Goal: Information Seeking & Learning: Learn about a topic

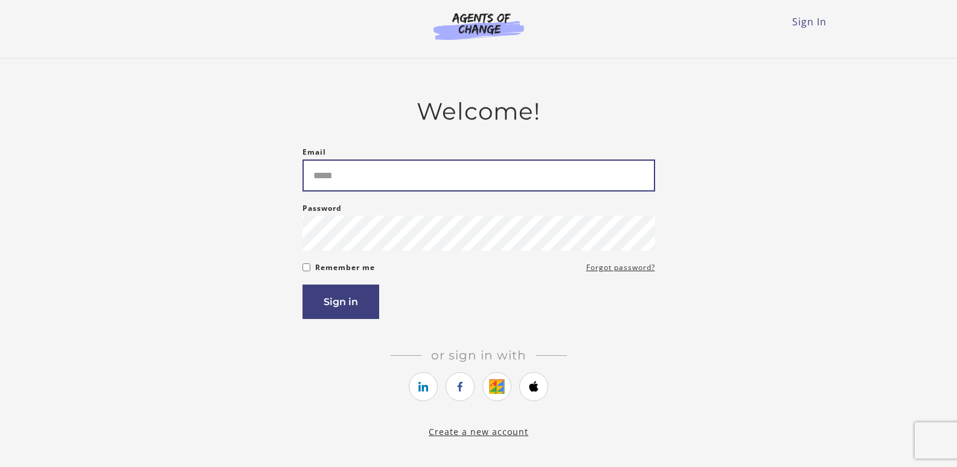
type input "**********"
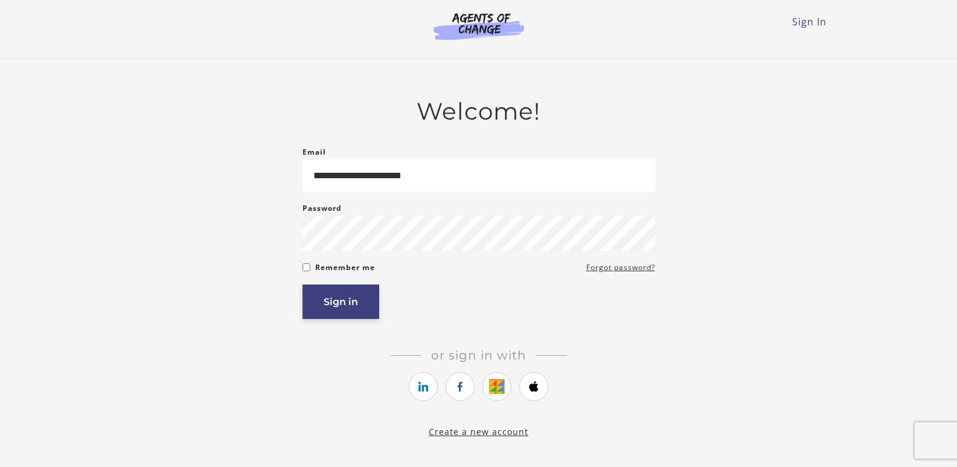
drag, startPoint x: 0, startPoint y: 0, endPoint x: 355, endPoint y: 302, distance: 466.4
click at [351, 304] on button "Sign in" at bounding box center [340, 301] width 77 height 34
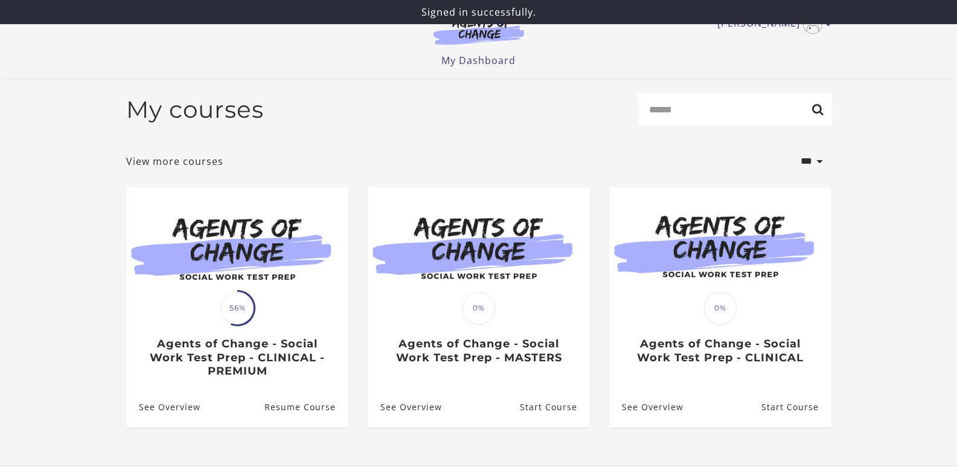
scroll to position [89, 0]
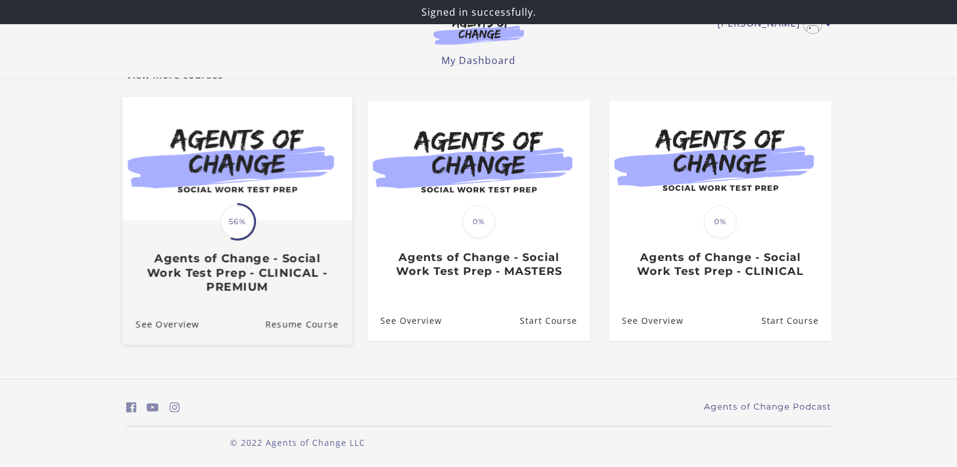
click at [265, 217] on img at bounding box center [236, 159] width 229 height 124
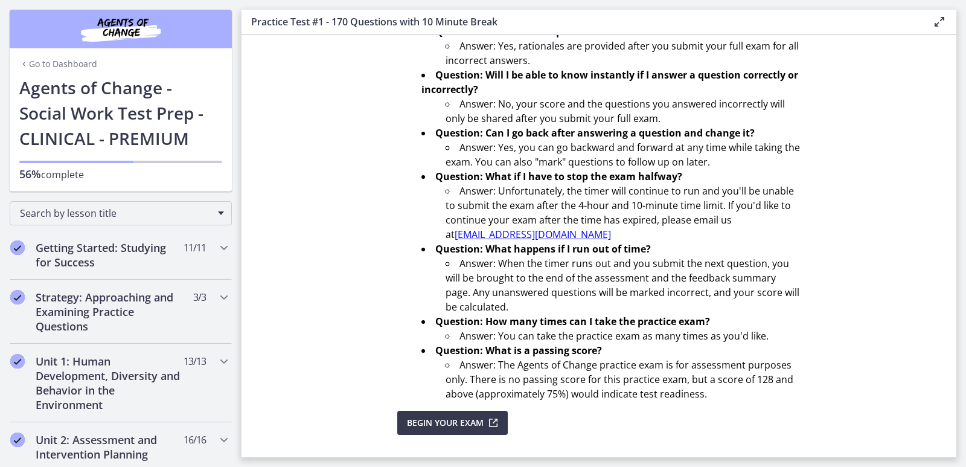
scroll to position [370, 0]
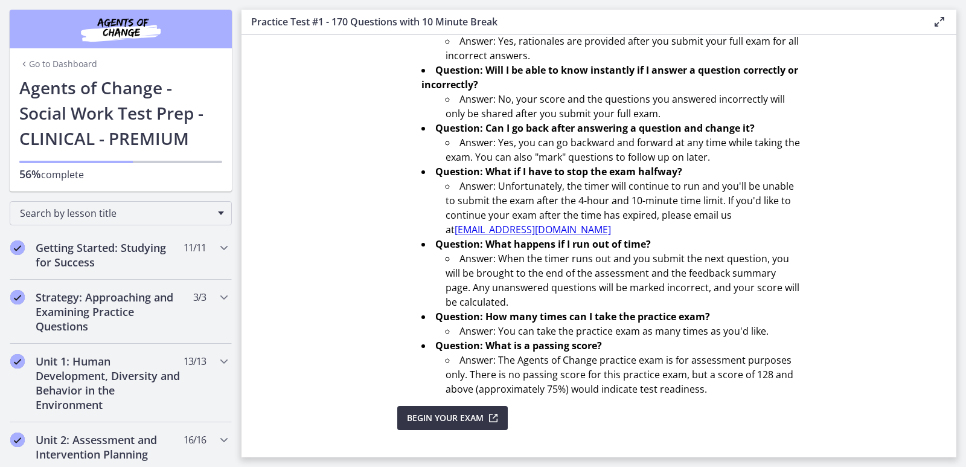
drag, startPoint x: 436, startPoint y: 415, endPoint x: 447, endPoint y: 411, distance: 12.0
click at [437, 415] on span "Begin Your Exam" at bounding box center [445, 418] width 77 height 14
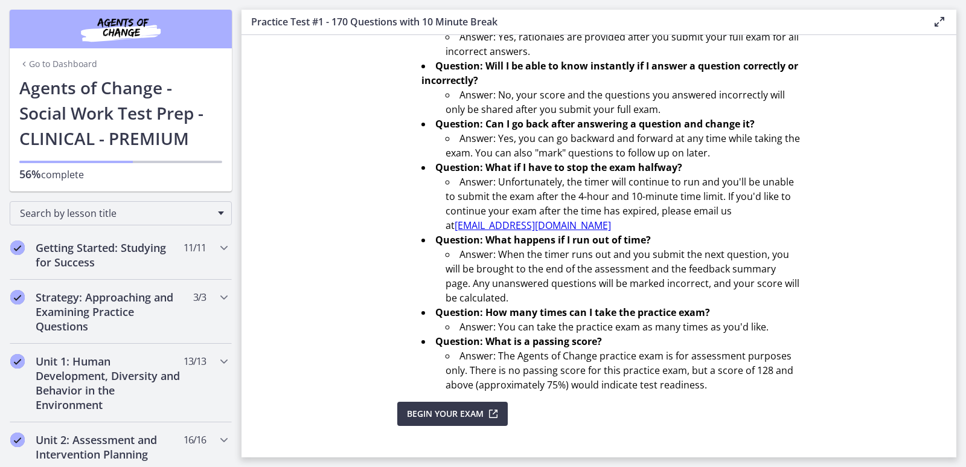
scroll to position [391, 0]
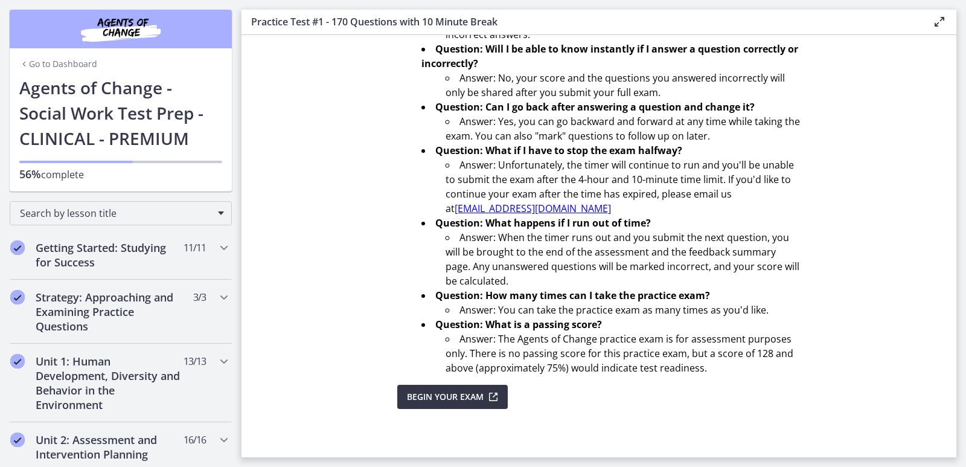
click at [458, 400] on span "Begin Your Exam" at bounding box center [445, 396] width 77 height 14
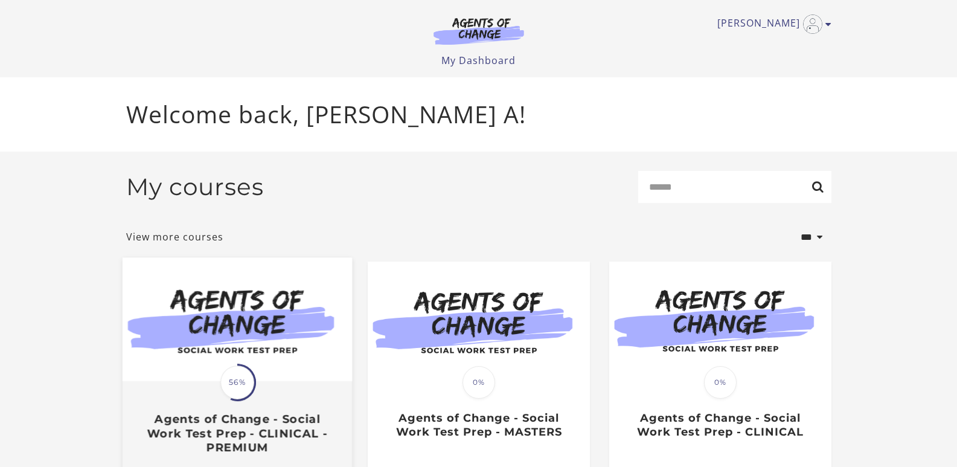
click at [267, 396] on div "Translation missing: en.liquid.partials.dashboard_course_card.progress_descript…" at bounding box center [236, 418] width 229 height 72
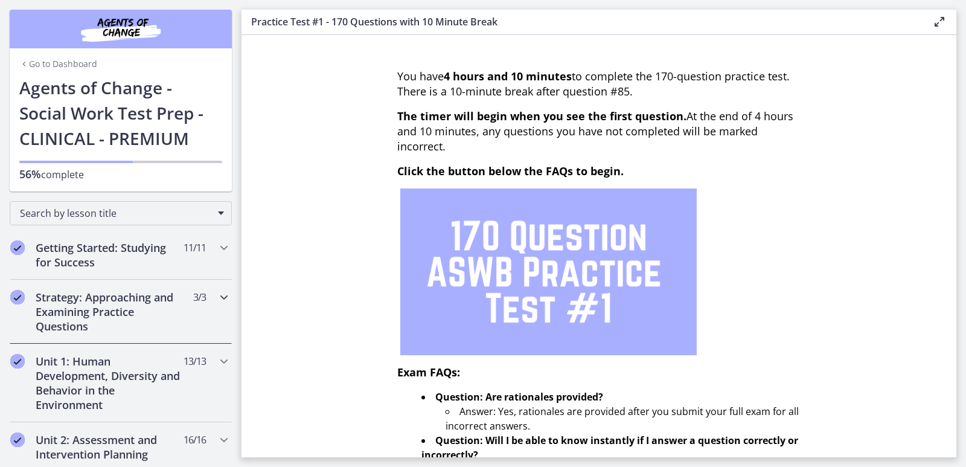
click at [110, 336] on div "Strategy: Approaching and Examining Practice Questions 3 / 3 Completed" at bounding box center [121, 312] width 222 height 64
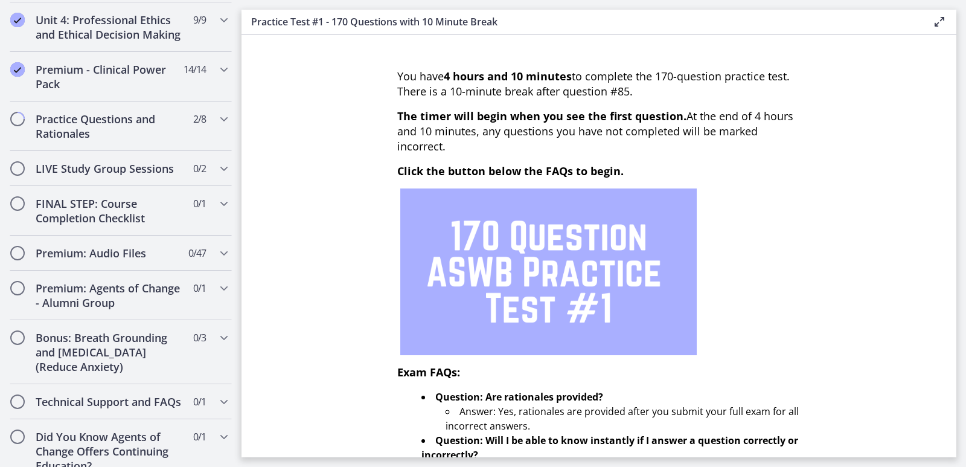
scroll to position [689, 0]
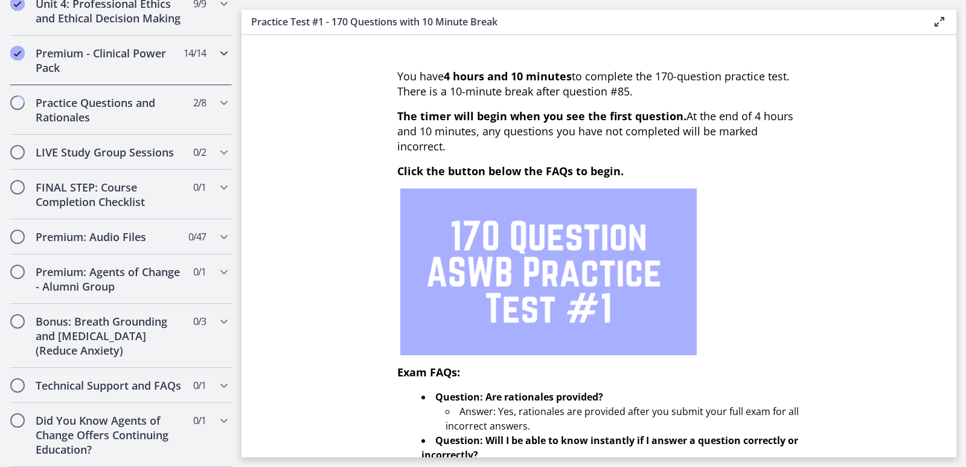
click at [76, 75] on h2 "Premium - Clinical Power Pack" at bounding box center [109, 60] width 147 height 29
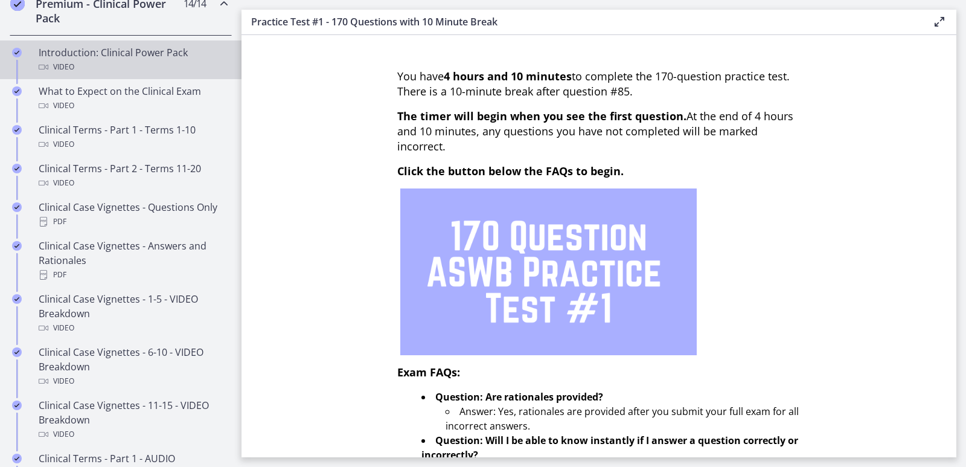
scroll to position [549, 0]
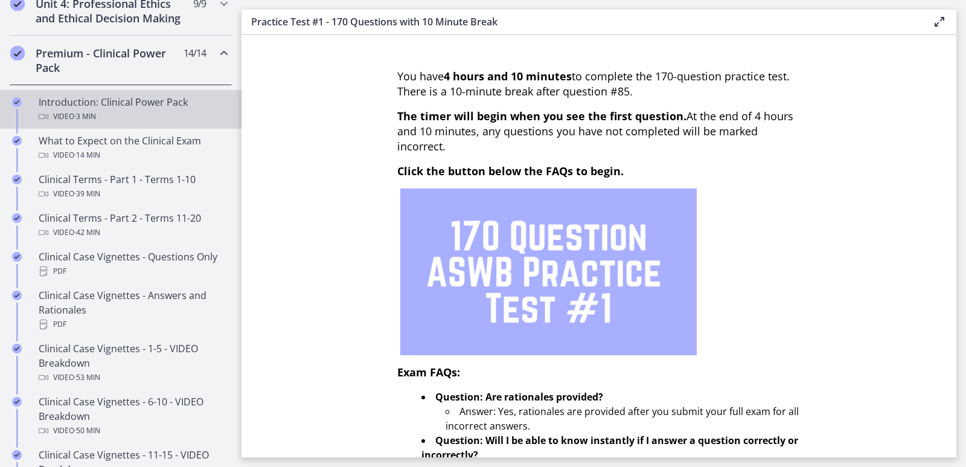
click at [76, 116] on div "Introduction: Clinical Power Pack Video · 3 min" at bounding box center [133, 109] width 188 height 29
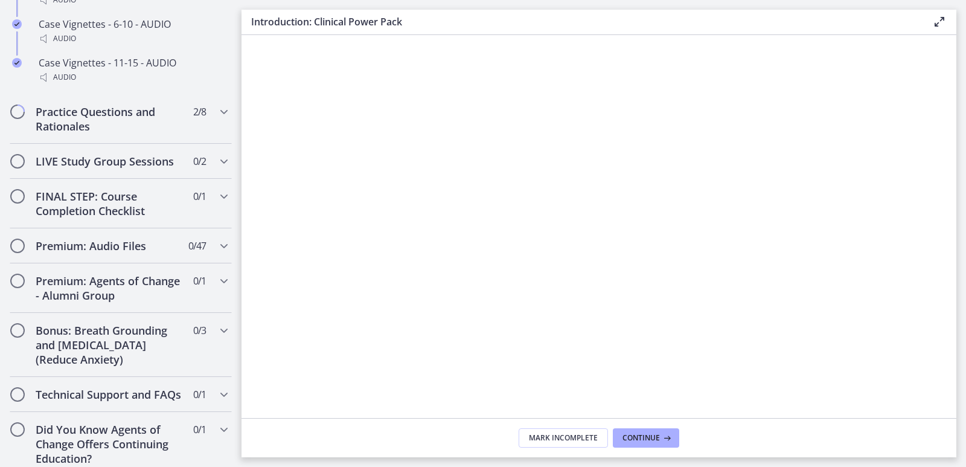
scroll to position [1187, 0]
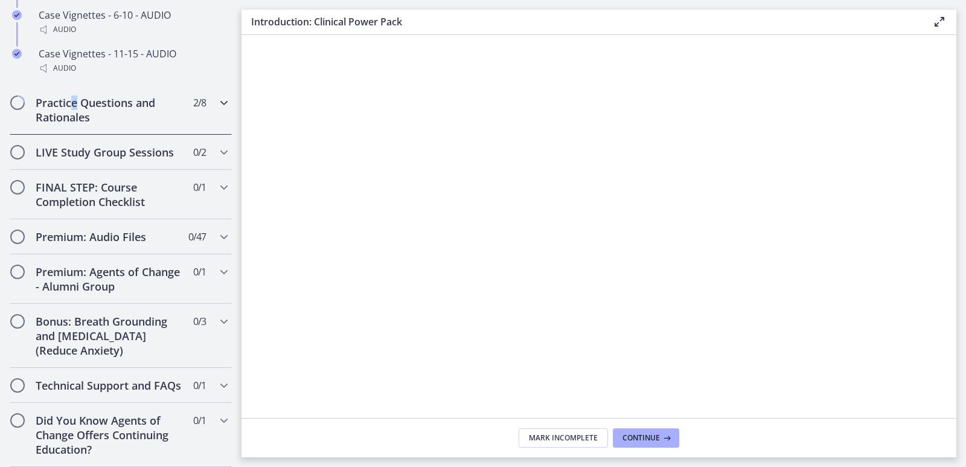
click at [75, 95] on h2 "Practice Questions and Rationales" at bounding box center [109, 109] width 147 height 29
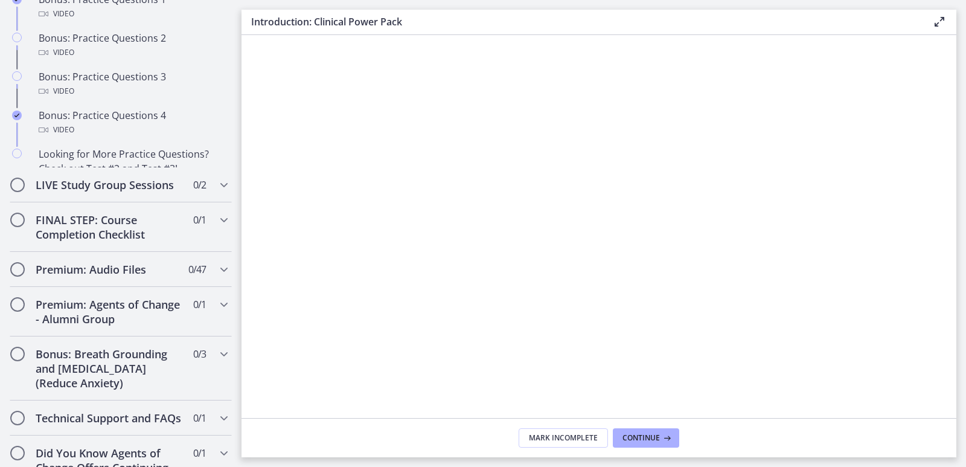
scroll to position [660, 0]
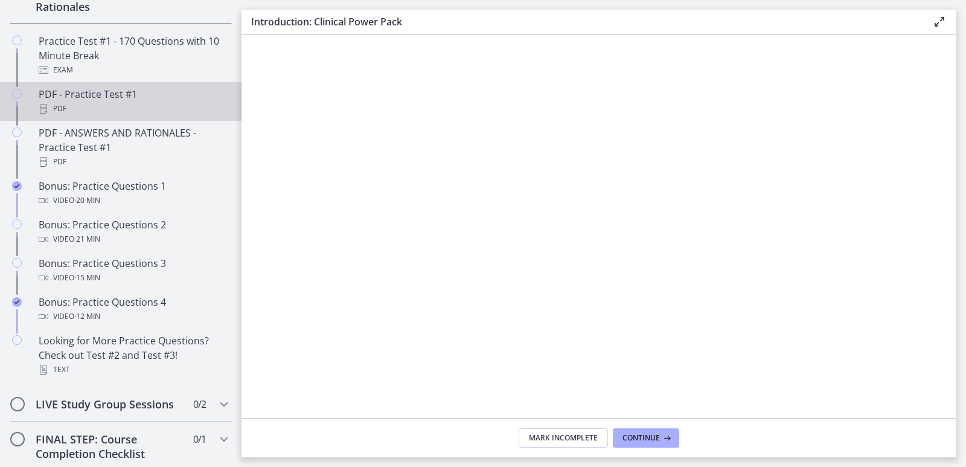
click at [104, 107] on div "PDF - Practice Test #1 PDF" at bounding box center [133, 101] width 188 height 29
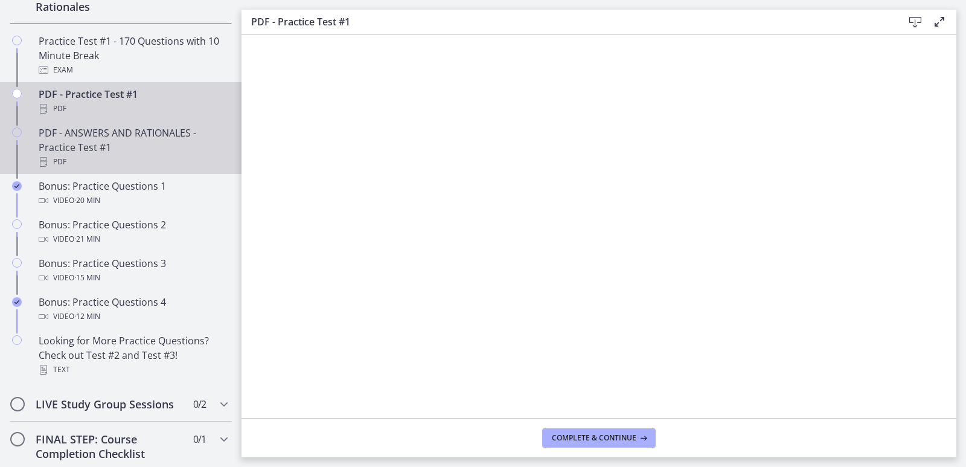
click at [95, 151] on div "PDF - ANSWERS AND RATIONALES - Practice Test #1 PDF" at bounding box center [133, 147] width 188 height 43
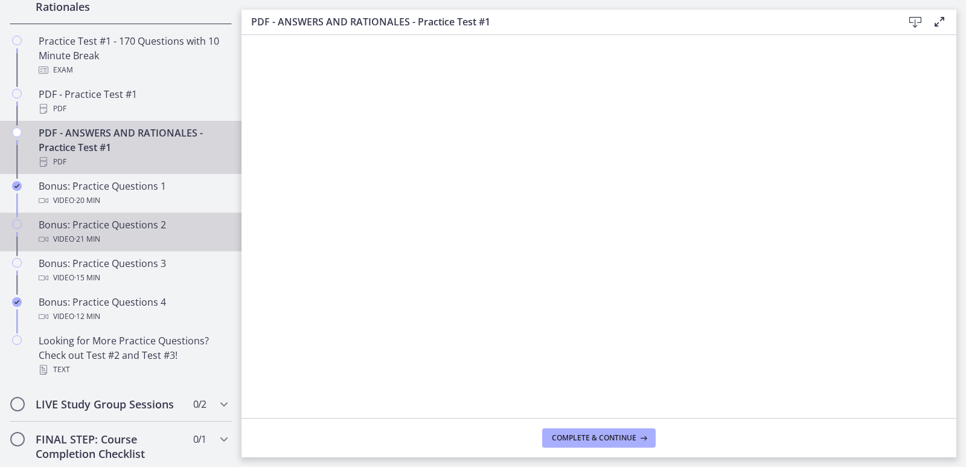
click at [93, 246] on span "· 21 min" at bounding box center [87, 239] width 26 height 14
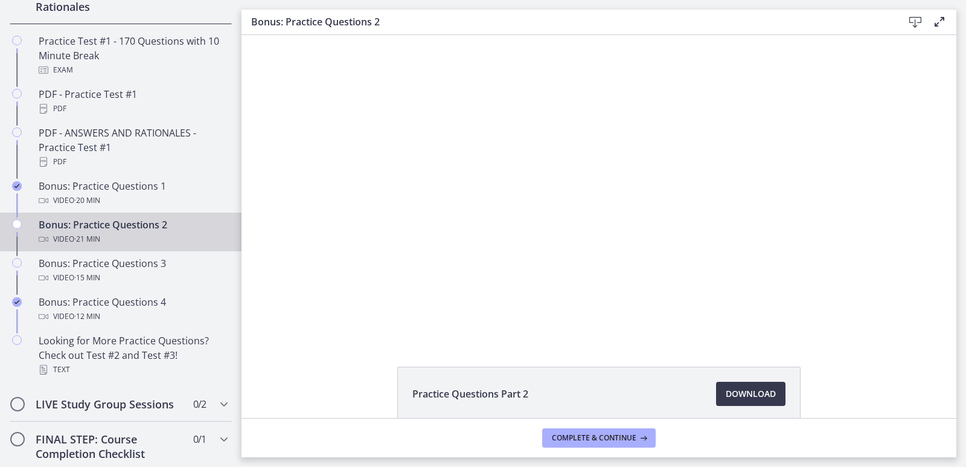
scroll to position [941, 0]
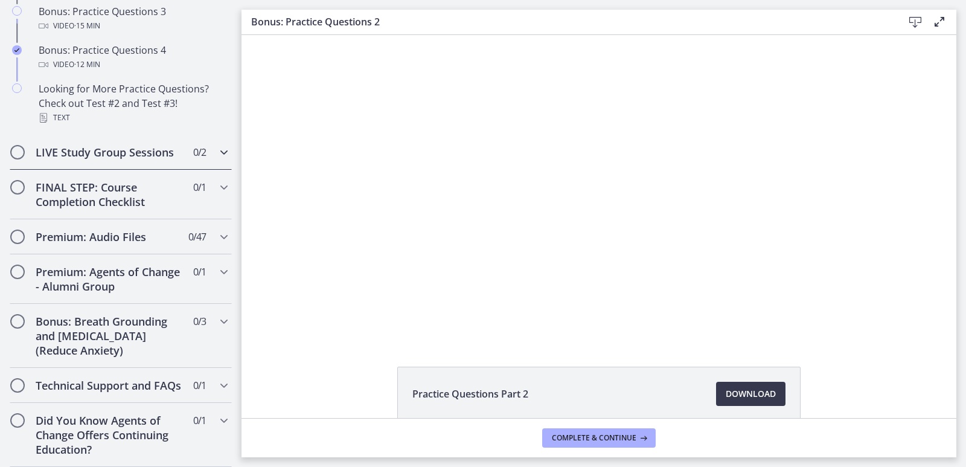
click at [118, 145] on h2 "LIVE Study Group Sessions" at bounding box center [109, 152] width 147 height 14
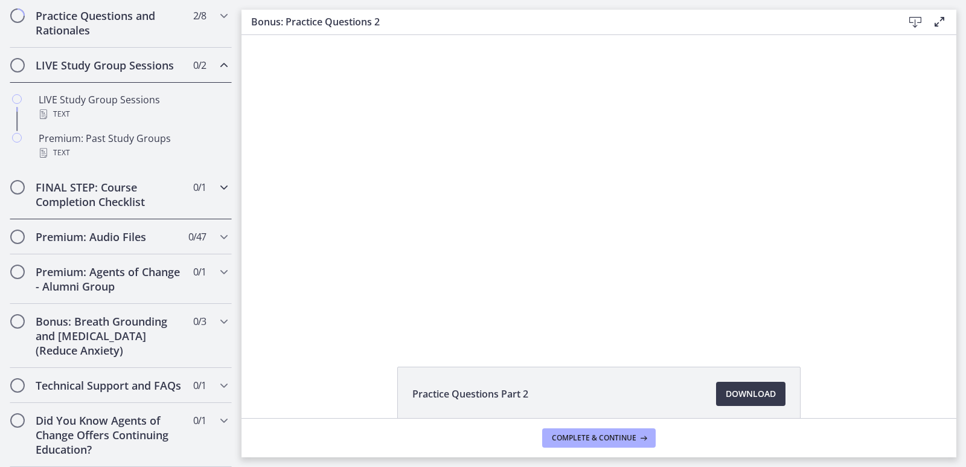
click at [118, 180] on h2 "FINAL STEP: Course Completion Checklist" at bounding box center [109, 194] width 147 height 29
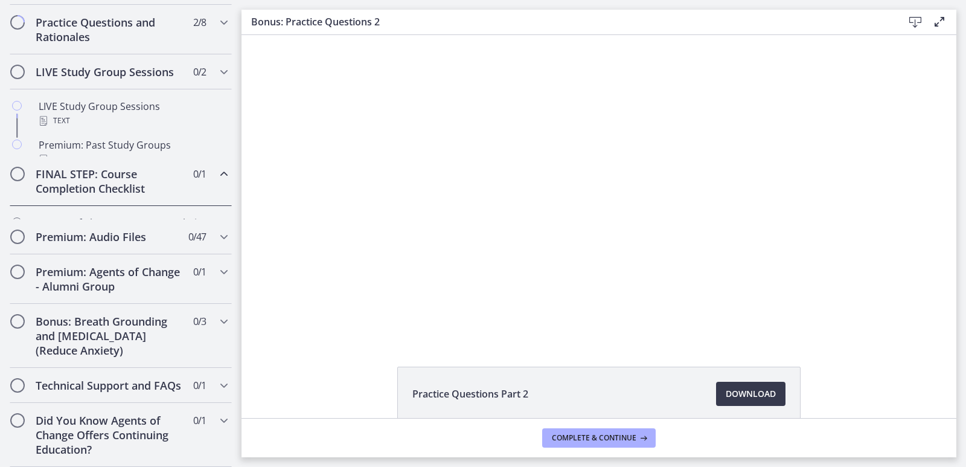
scroll to position [641, 0]
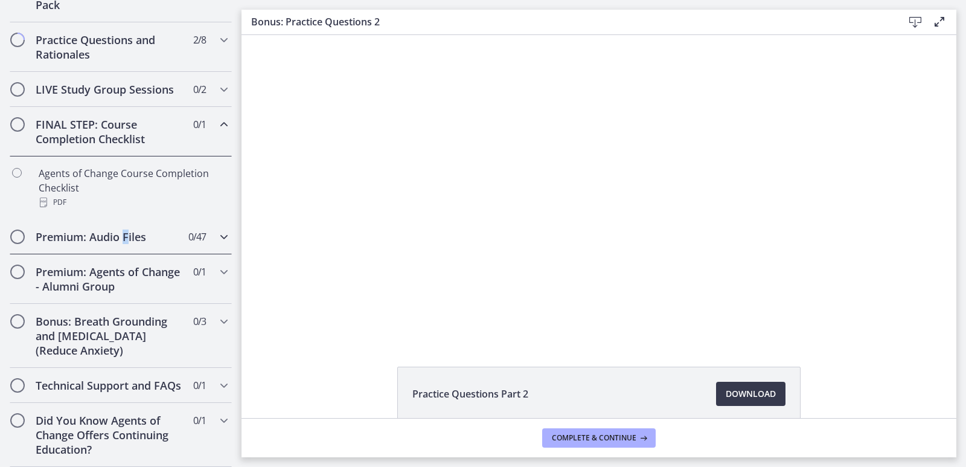
click at [126, 229] on h2 "Premium: Audio Files" at bounding box center [109, 236] width 147 height 14
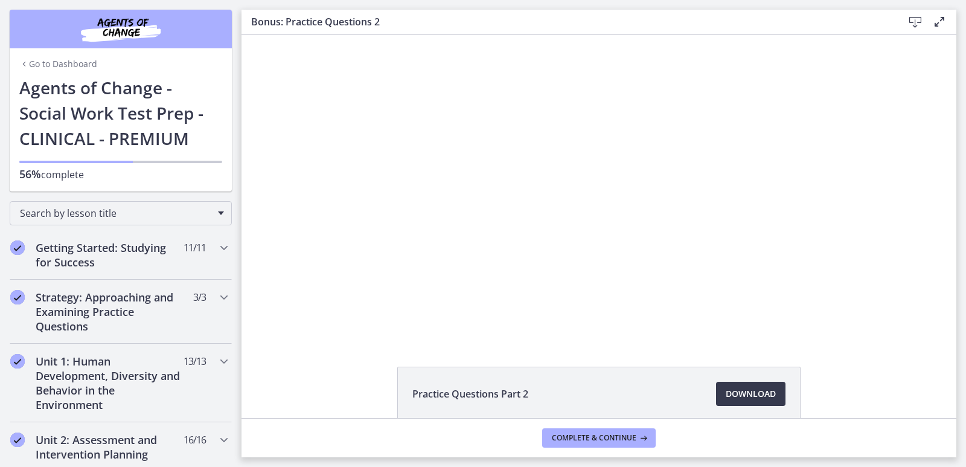
scroll to position [24, 0]
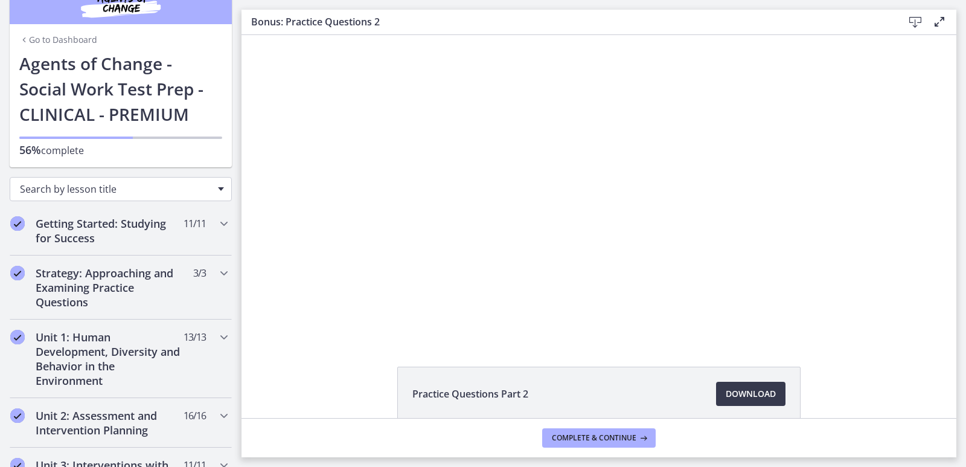
click at [216, 184] on div "Search by lesson title" at bounding box center [121, 189] width 222 height 24
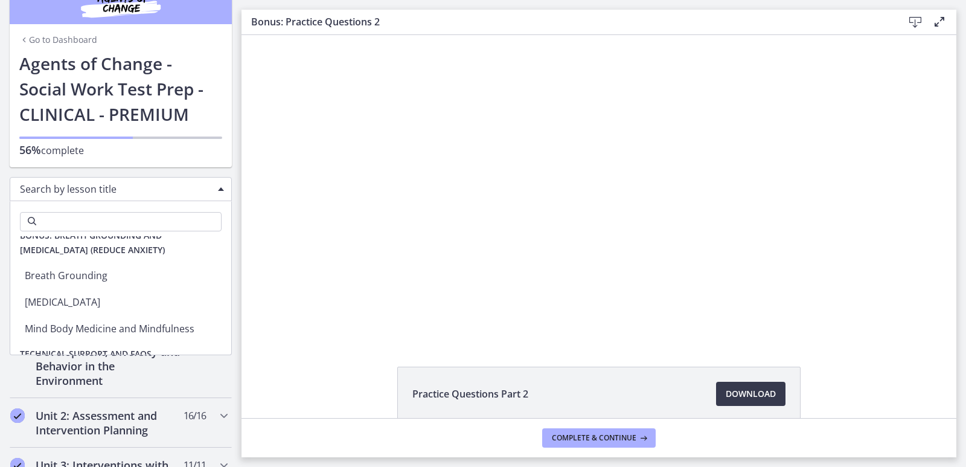
scroll to position [4634, 0]
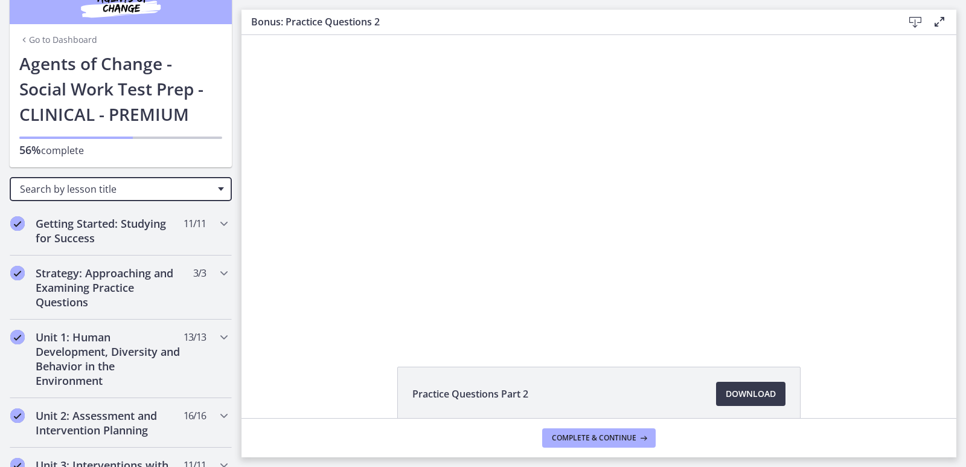
click at [210, 187] on div "Search by lesson title" at bounding box center [121, 189] width 222 height 24
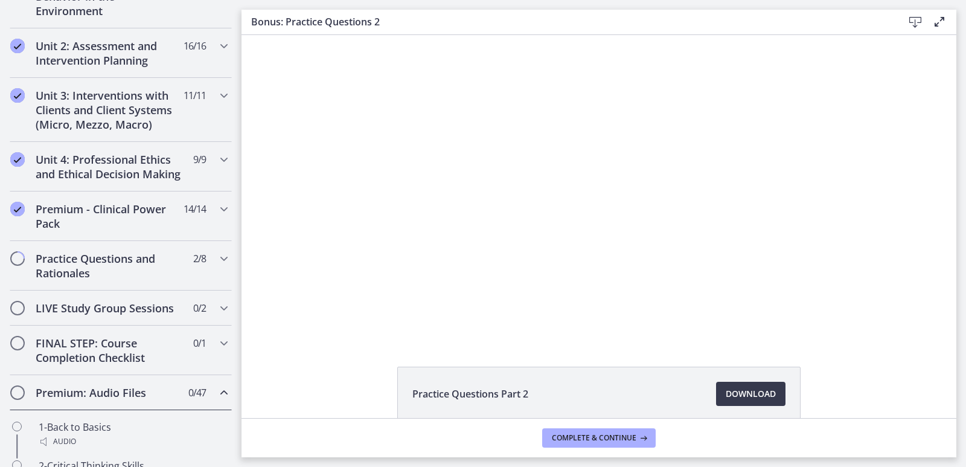
scroll to position [397, 0]
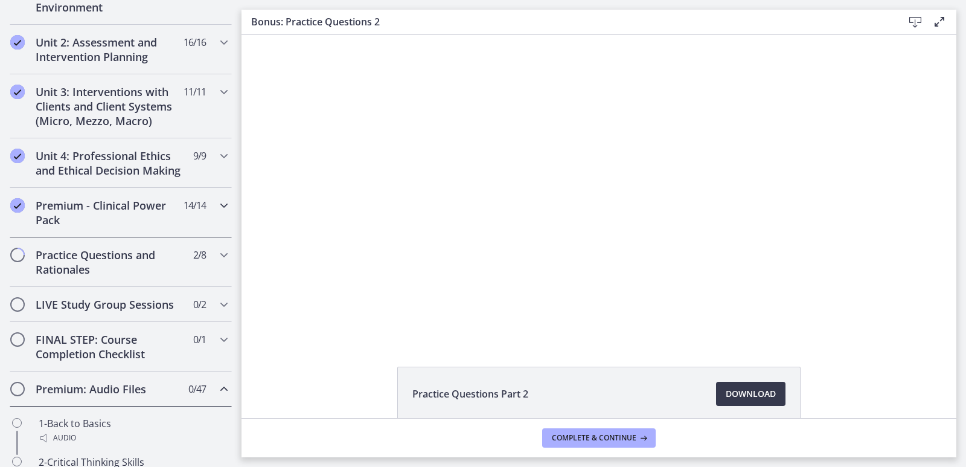
click at [67, 227] on h2 "Premium - Clinical Power Pack" at bounding box center [109, 212] width 147 height 29
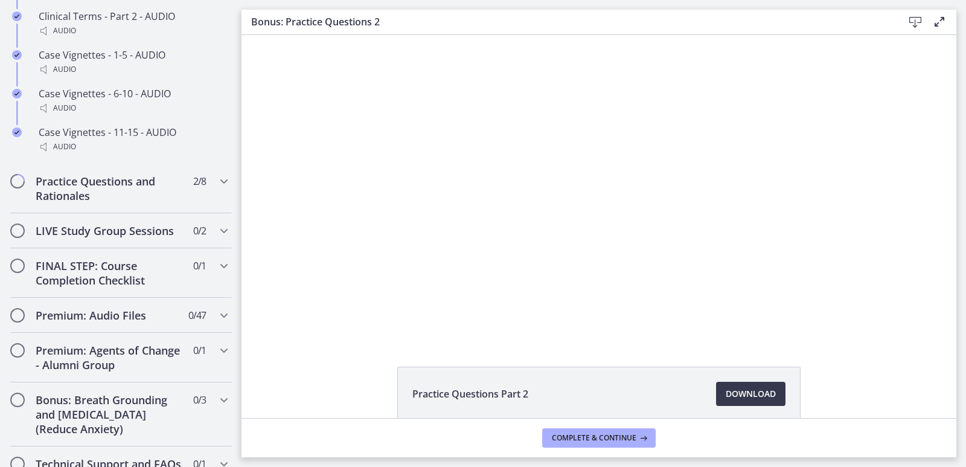
scroll to position [1084, 0]
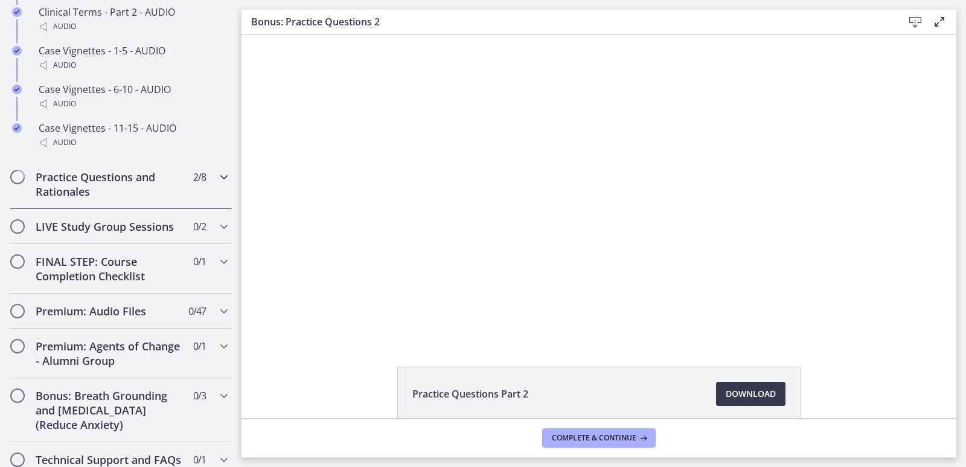
click at [218, 184] on icon "Chapters" at bounding box center [224, 177] width 14 height 14
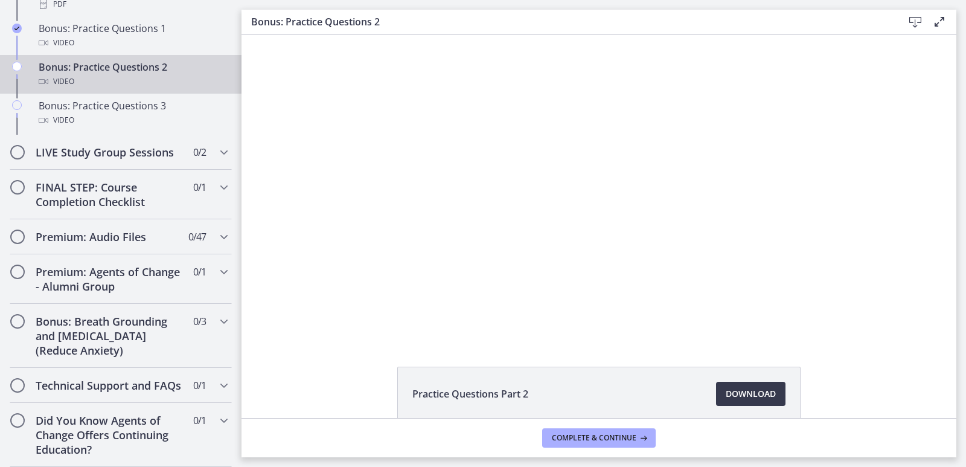
scroll to position [941, 0]
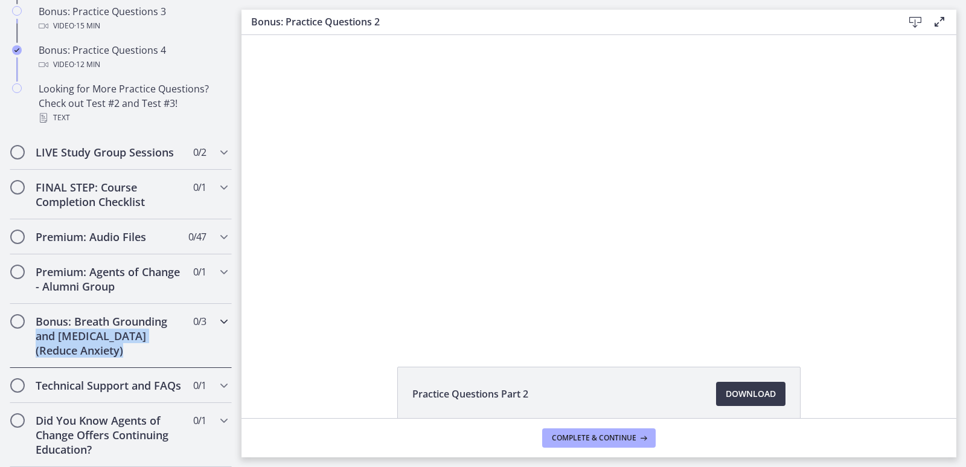
drag, startPoint x: 231, startPoint y: 338, endPoint x: 231, endPoint y: 312, distance: 26.0
click at [231, 312] on div "Bonus: Breath Grounding and Guided Imagery (Reduce Anxiety) 0 / 3 Completed" at bounding box center [121, 336] width 242 height 64
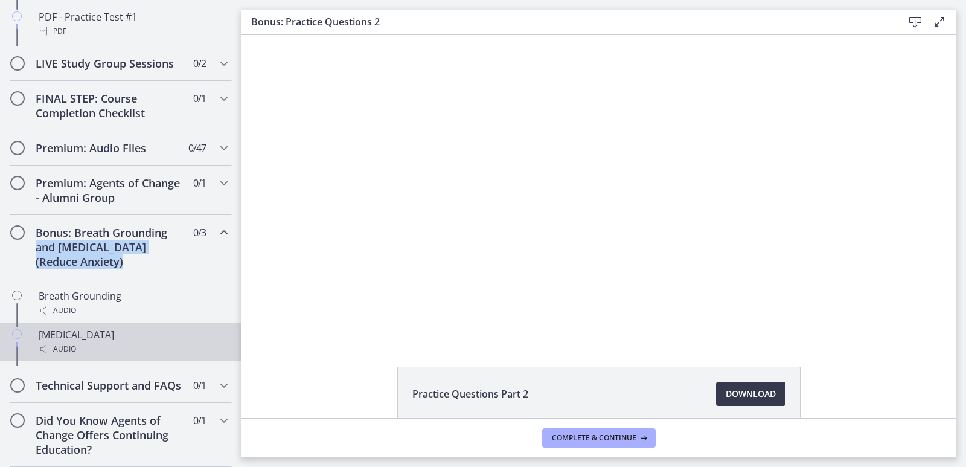
scroll to position [700, 0]
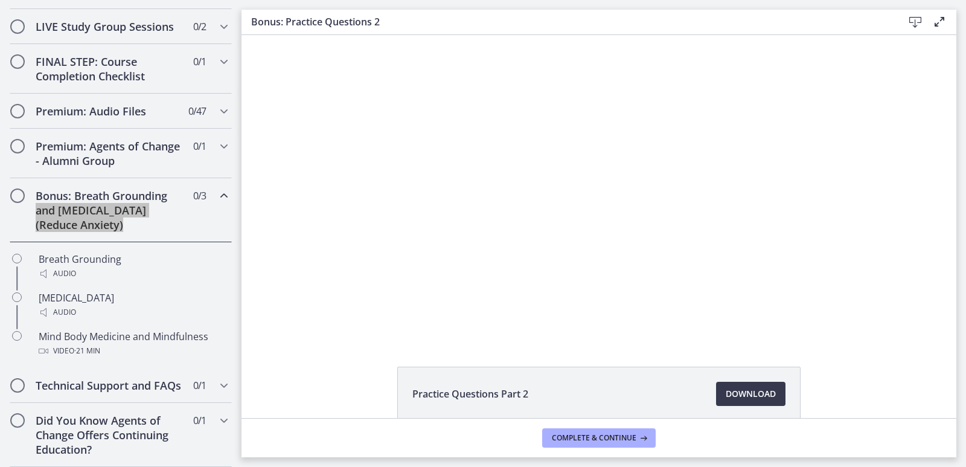
click at [264, 295] on div "Click for sound @keyframes VOLUME_SMALL_WAVE_FLASH { 0% { opacity: 0; } 33% { o…" at bounding box center [599, 187] width 715 height 304
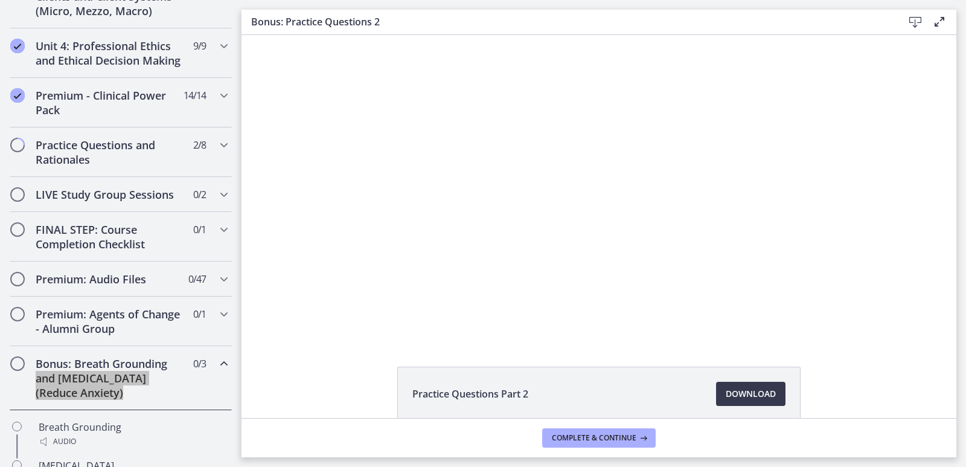
scroll to position [504, 0]
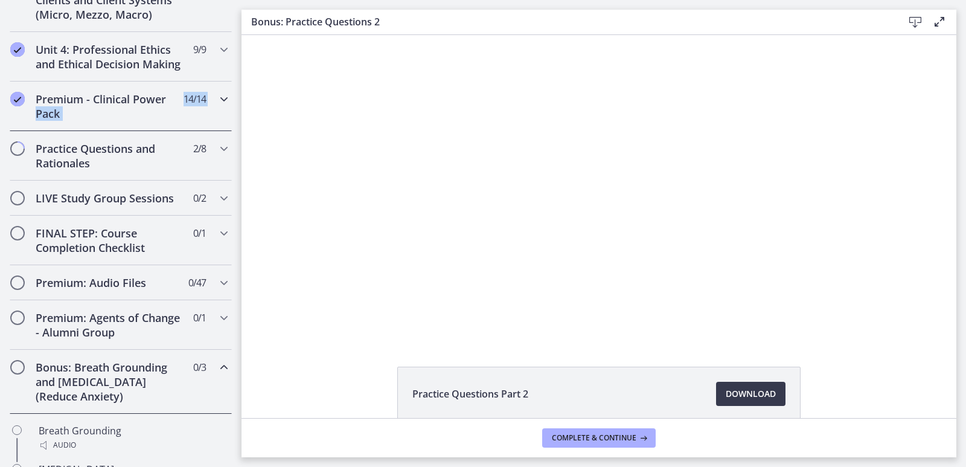
click at [222, 116] on div "Premium - Clinical Power Pack 14 / 14 Completed" at bounding box center [121, 107] width 222 height 50
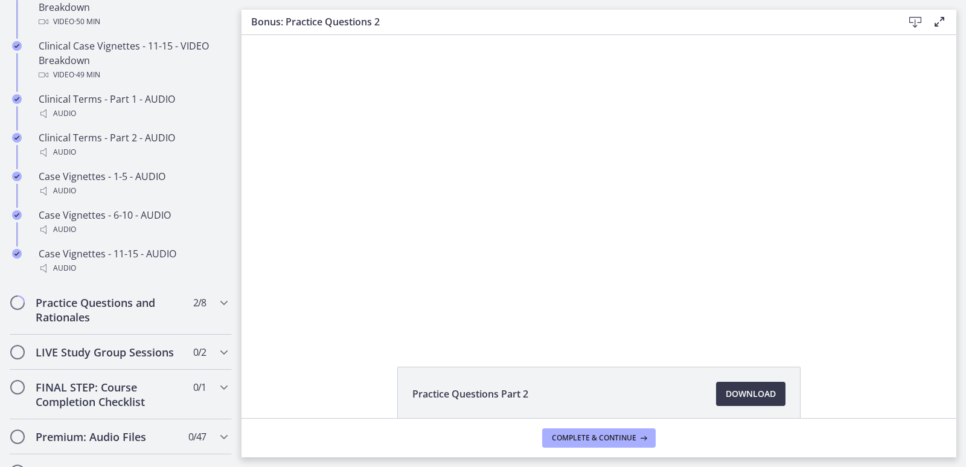
scroll to position [965, 0]
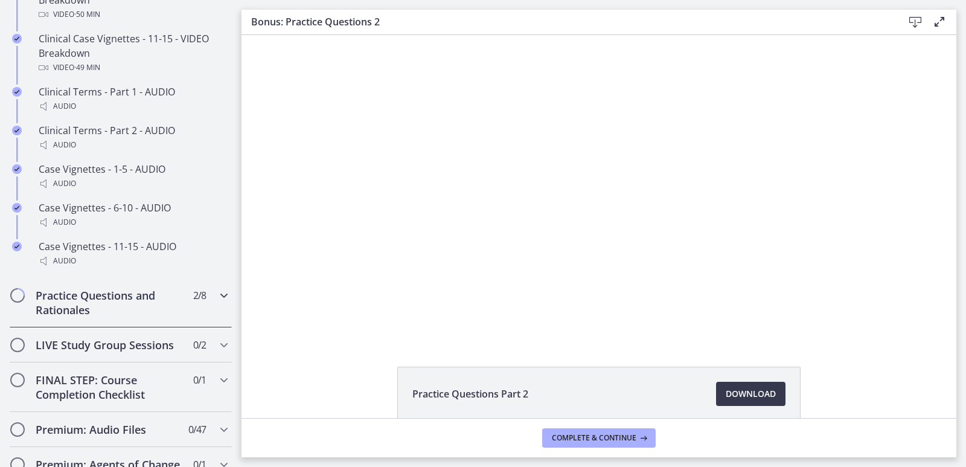
click at [217, 302] on icon "Chapters" at bounding box center [224, 295] width 14 height 14
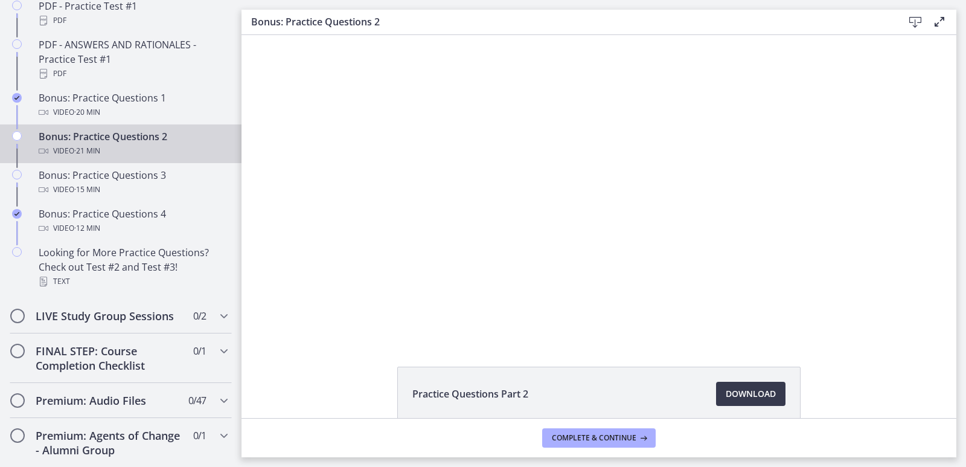
scroll to position [744, 0]
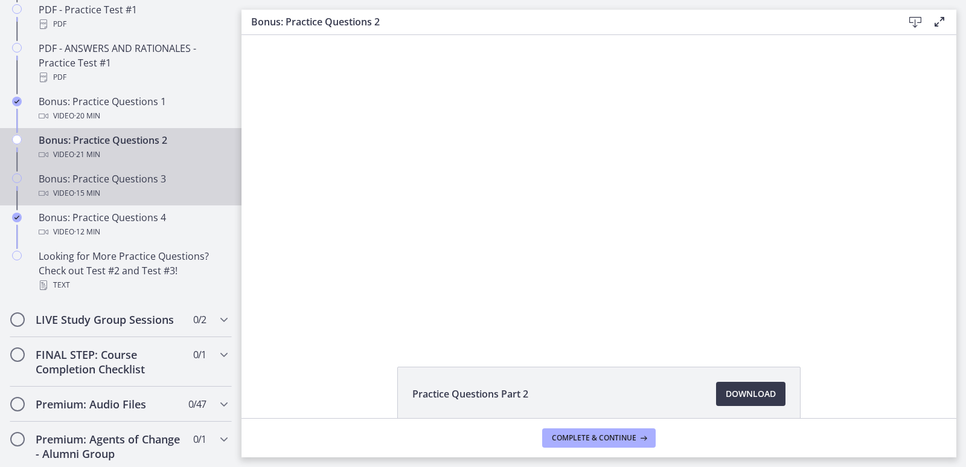
click at [132, 193] on div "Bonus: Practice Questions 3 Video · 15 min" at bounding box center [133, 185] width 188 height 29
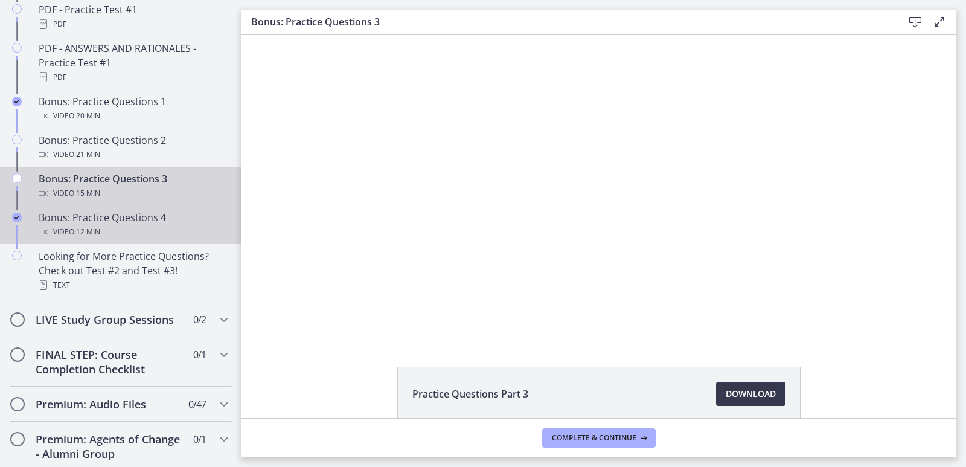
click at [132, 236] on div "Bonus: Practice Questions 4 Video · 12 min" at bounding box center [133, 224] width 188 height 29
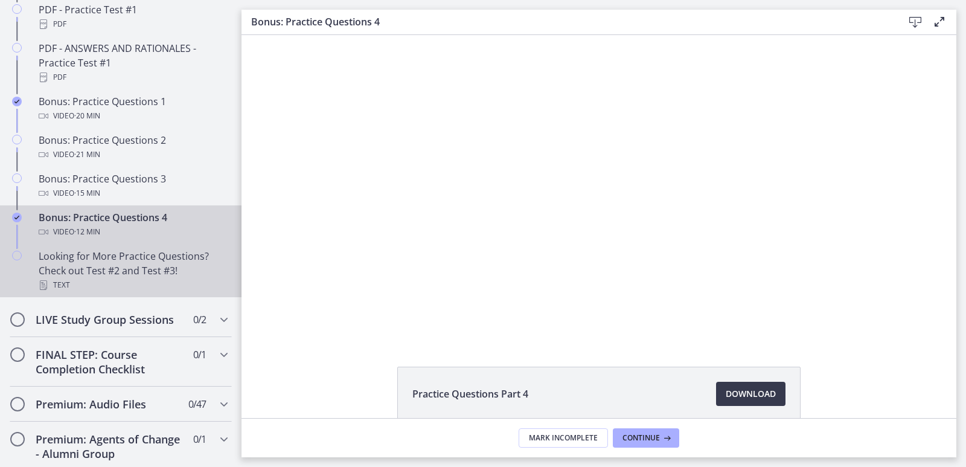
click at [137, 270] on div "Looking for More Practice Questions? Check out Test #2 and Test #3! Text" at bounding box center [133, 270] width 188 height 43
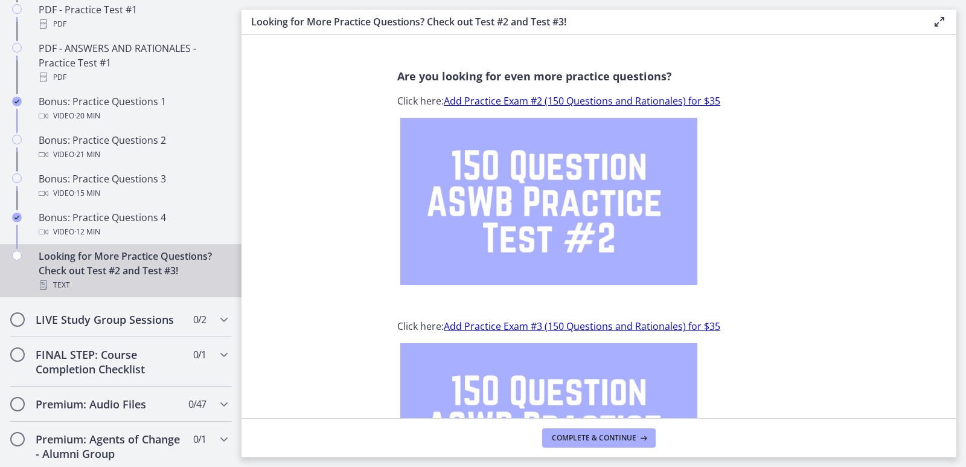
scroll to position [150, 0]
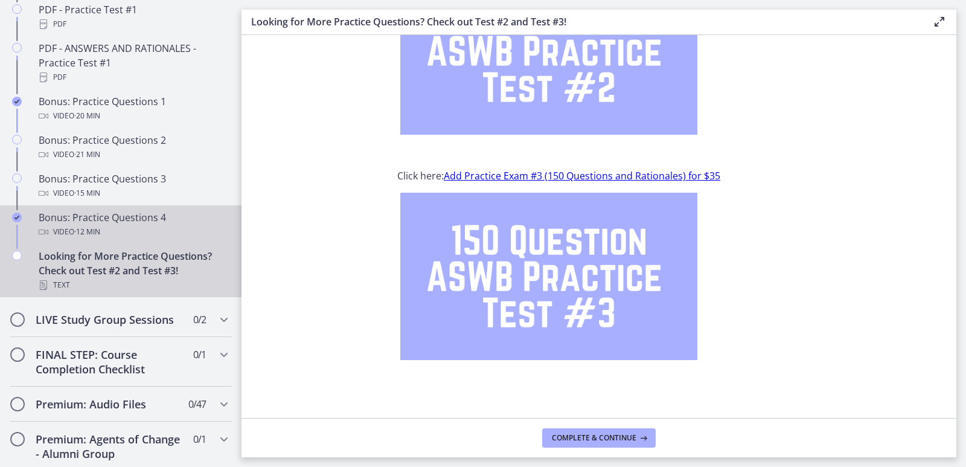
click at [94, 238] on div "Bonus: Practice Questions 4 Video · 12 min" at bounding box center [133, 224] width 188 height 29
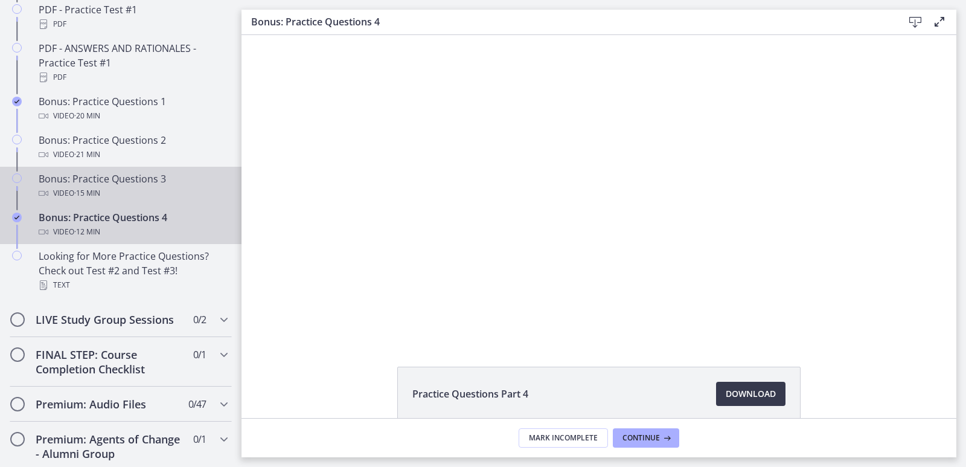
click at [108, 200] on div "Video · 15 min" at bounding box center [133, 193] width 188 height 14
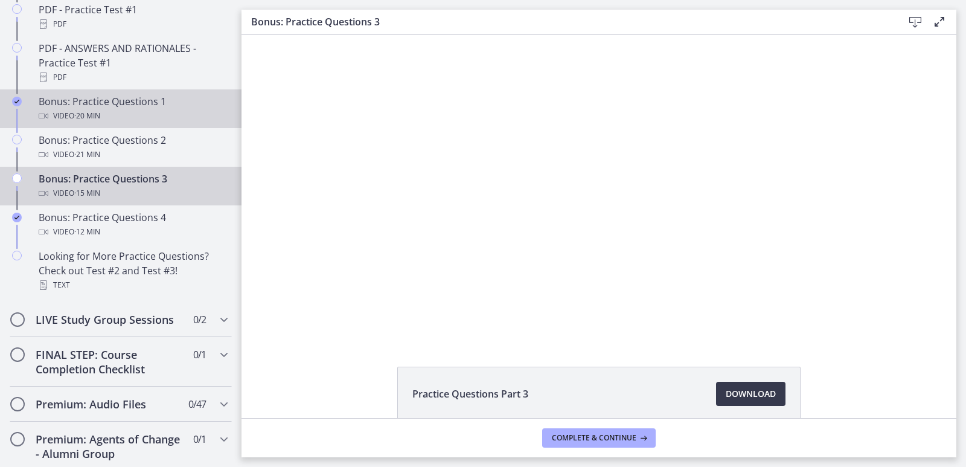
click at [120, 123] on div "Video · 20 min" at bounding box center [133, 116] width 188 height 14
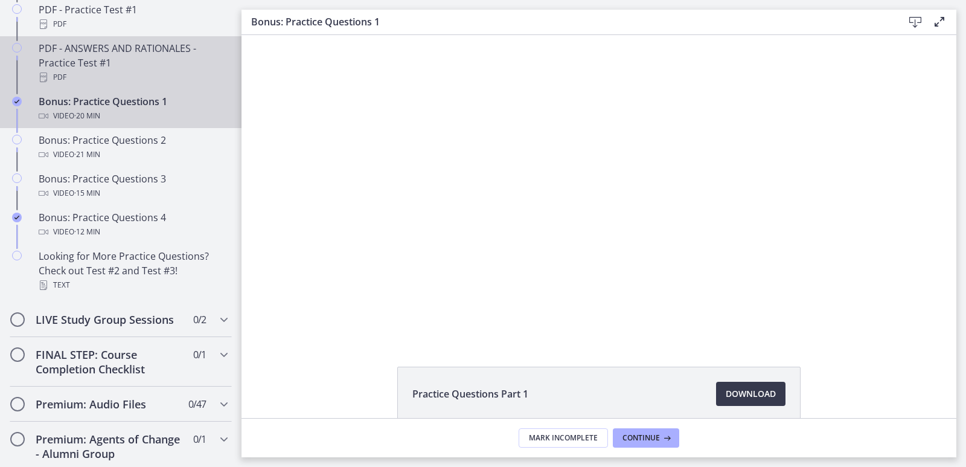
click at [117, 83] on div "PDF - ANSWERS AND RATIONALES - Practice Test #1 PDF" at bounding box center [133, 62] width 188 height 43
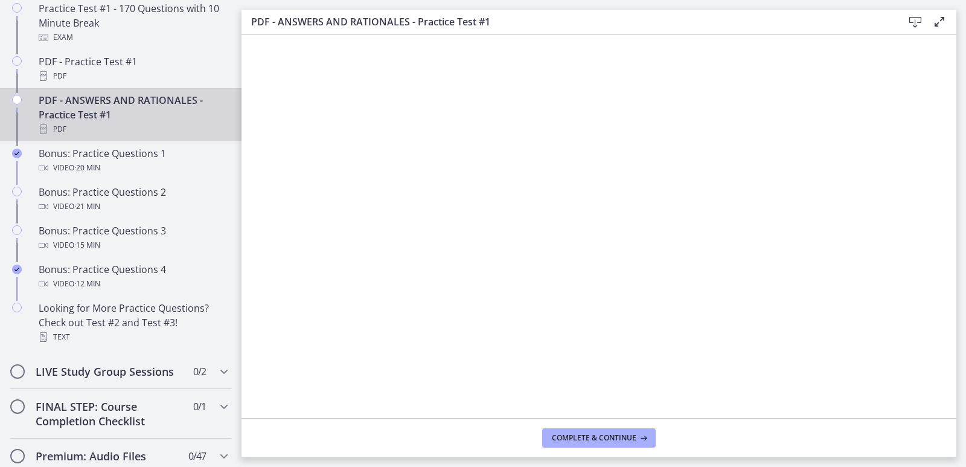
scroll to position [622, 0]
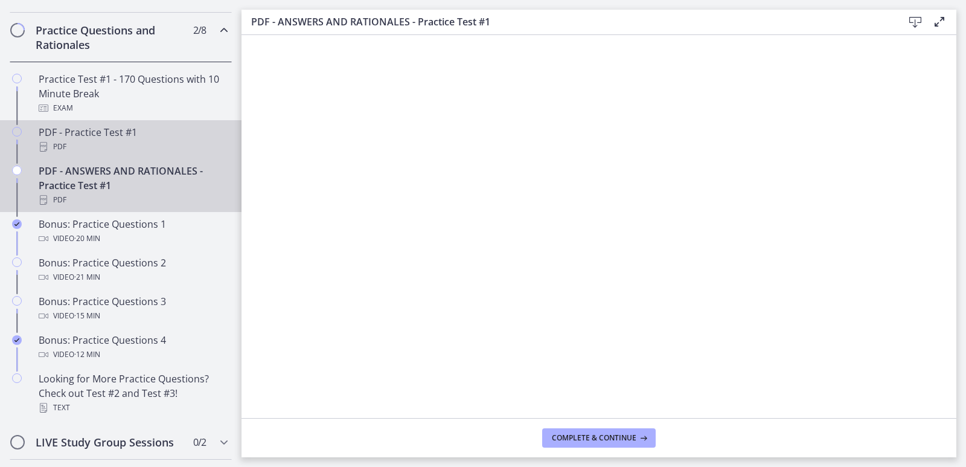
click at [107, 154] on div "PDF" at bounding box center [133, 146] width 188 height 14
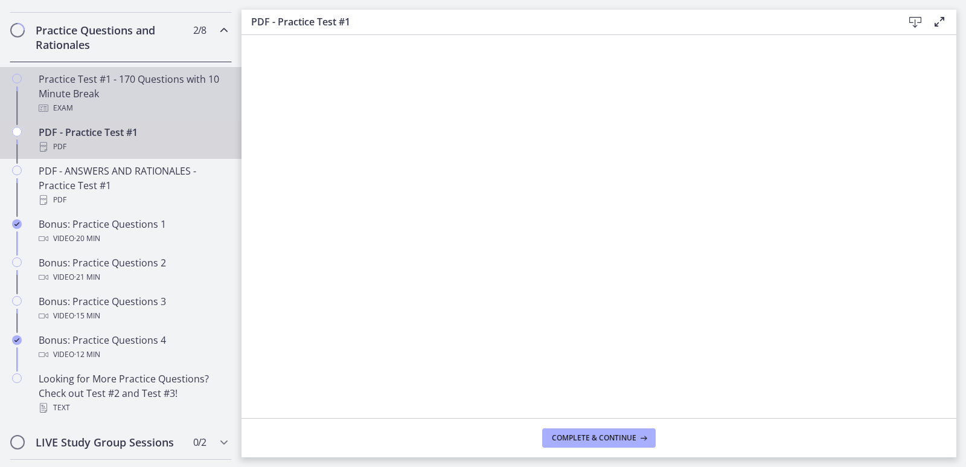
click at [95, 114] on div "Practice Test #1 - 170 Questions with 10 Minute Break Exam" at bounding box center [133, 93] width 188 height 43
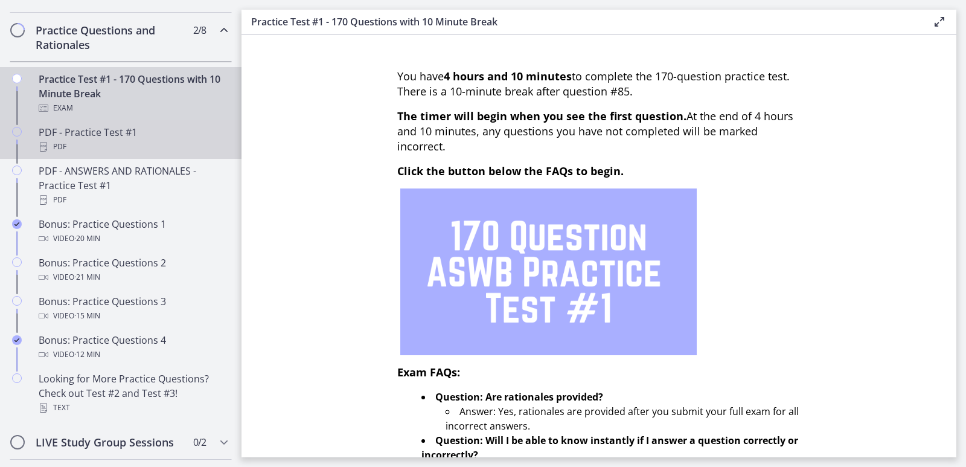
click at [107, 154] on div "PDF" at bounding box center [133, 146] width 188 height 14
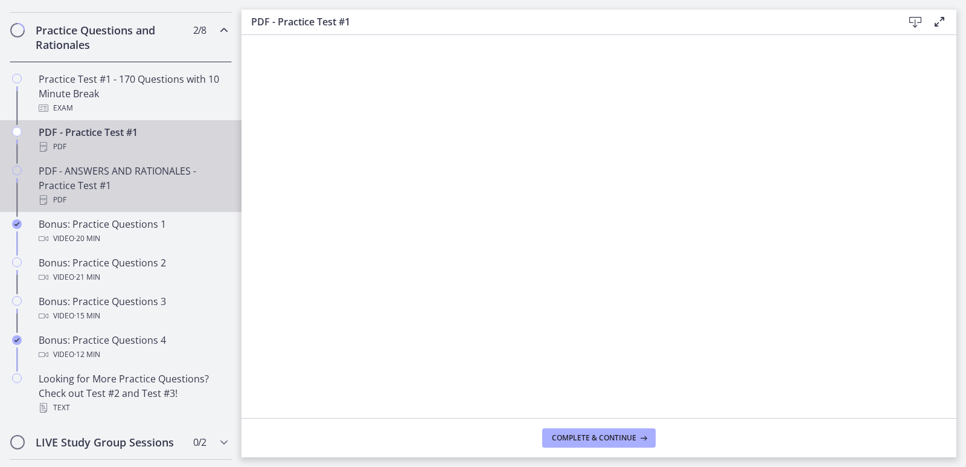
click at [115, 191] on div "PDF - ANSWERS AND RATIONALES - Practice Test #1 PDF" at bounding box center [133, 185] width 188 height 43
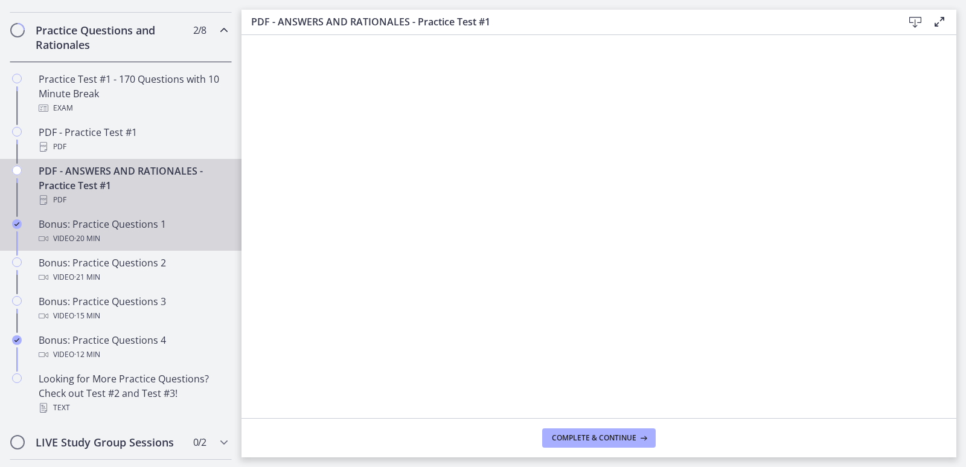
click at [114, 238] on div "Bonus: Practice Questions 1 Video · 20 min" at bounding box center [133, 231] width 188 height 29
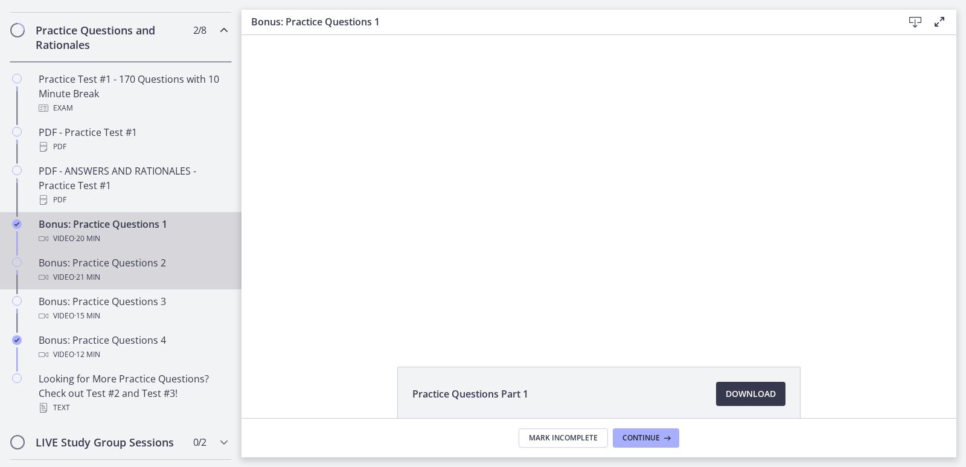
click at [104, 284] on div "Video · 21 min" at bounding box center [133, 277] width 188 height 14
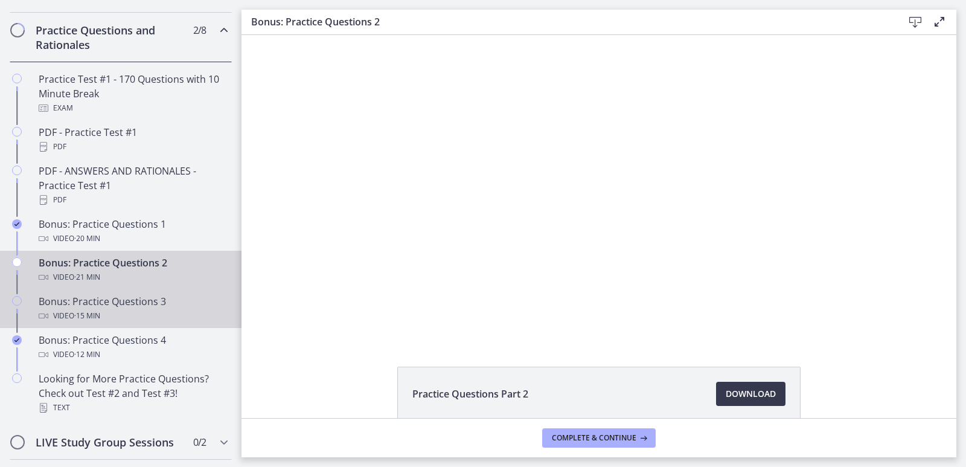
click at [102, 316] on div "Bonus: Practice Questions 3 Video · 15 min" at bounding box center [133, 308] width 188 height 29
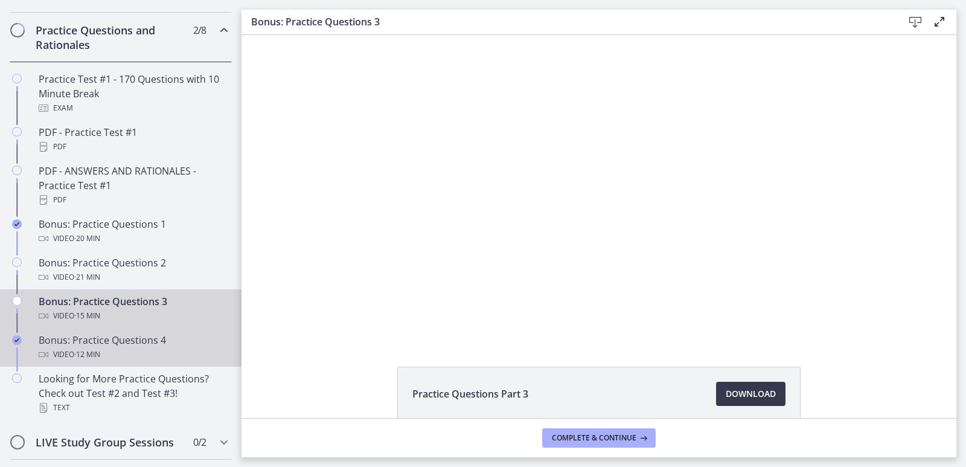
click at [104, 361] on div "Bonus: Practice Questions 4 Video · 12 min" at bounding box center [133, 347] width 188 height 29
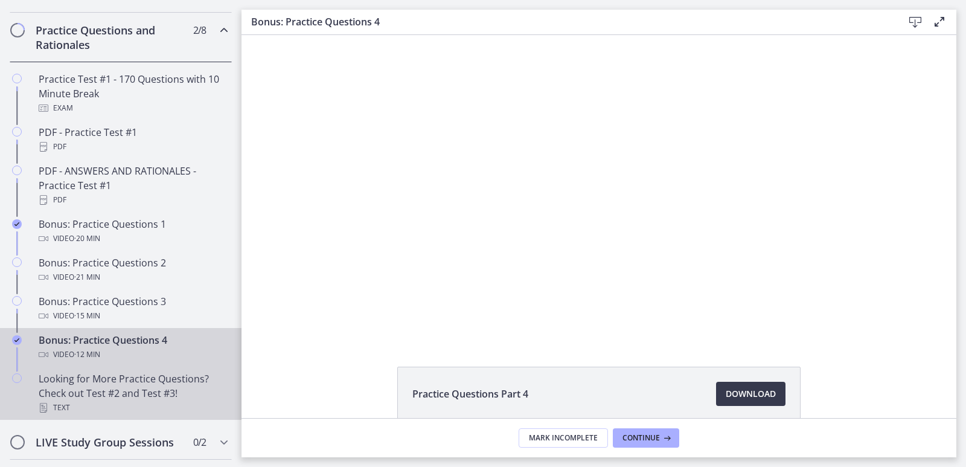
click at [117, 398] on div "Looking for More Practice Questions? Check out Test #2 and Test #3! Text" at bounding box center [133, 392] width 188 height 43
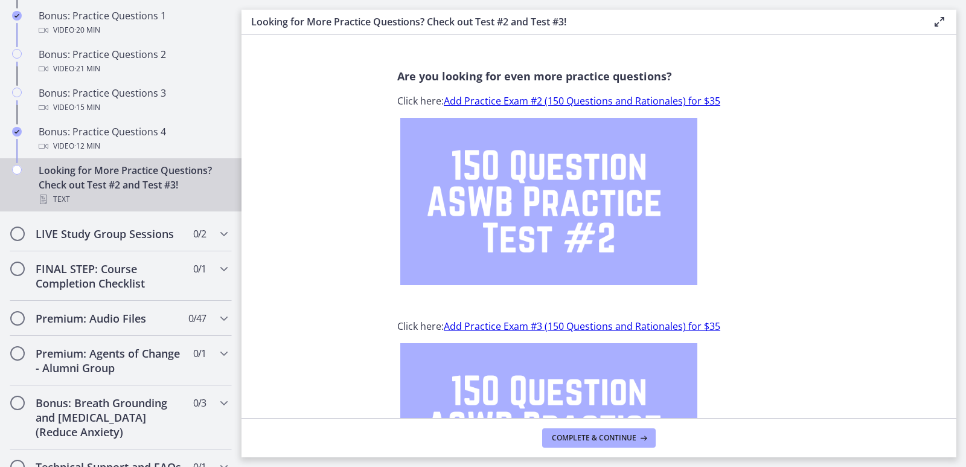
scroll to position [845, 0]
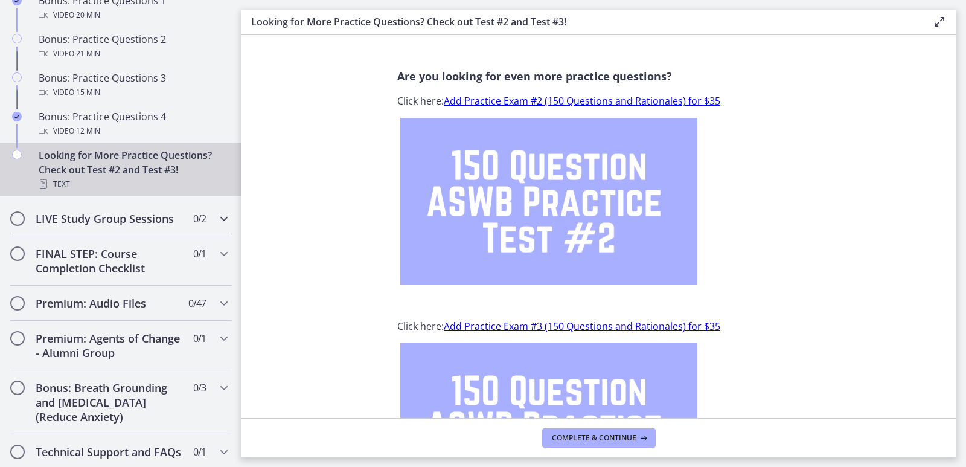
click at [213, 236] on div "LIVE Study Group Sessions 0 / 2 Completed" at bounding box center [121, 218] width 222 height 35
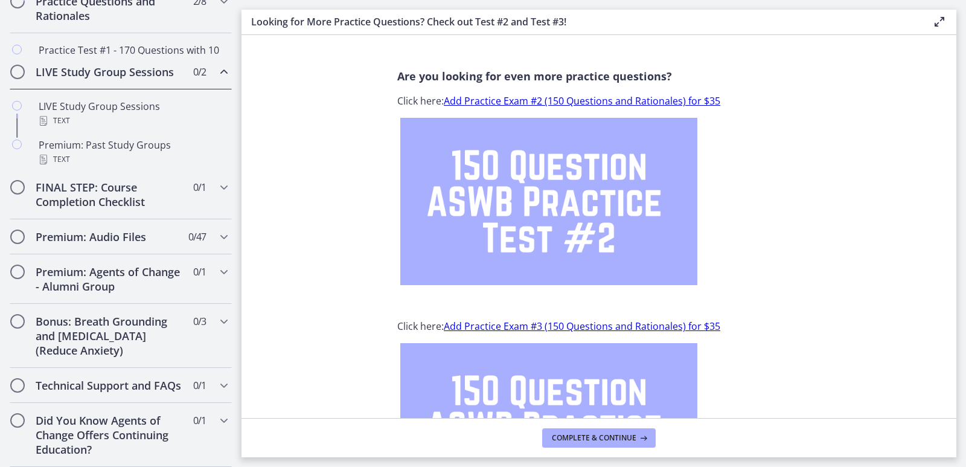
scroll to position [665, 0]
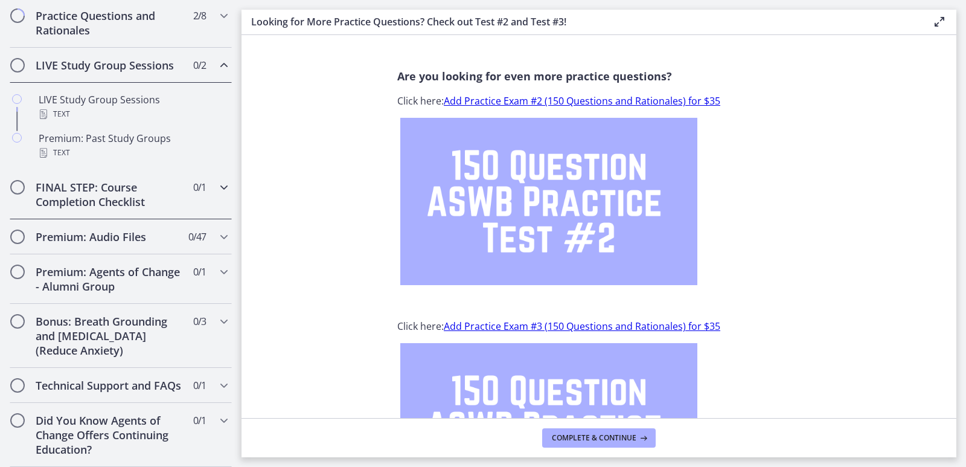
click at [217, 180] on icon "Chapters" at bounding box center [224, 187] width 14 height 14
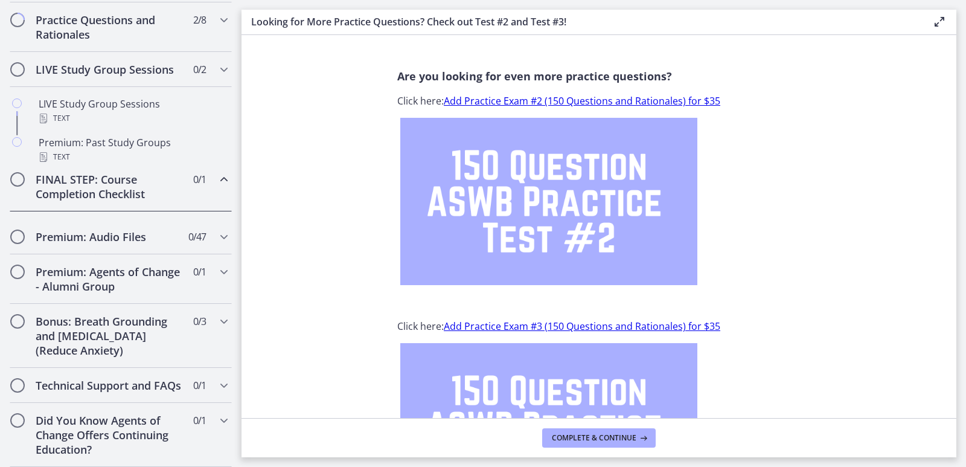
scroll to position [641, 0]
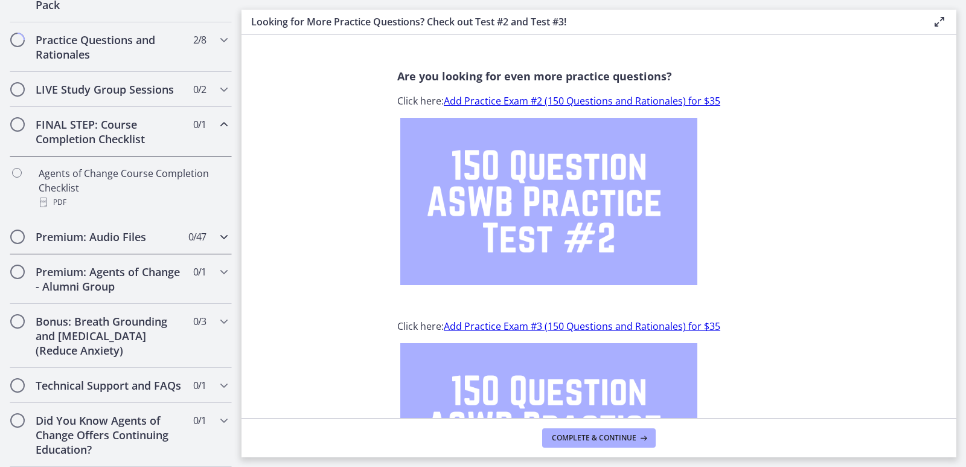
click at [217, 229] on icon "Chapters" at bounding box center [224, 236] width 14 height 14
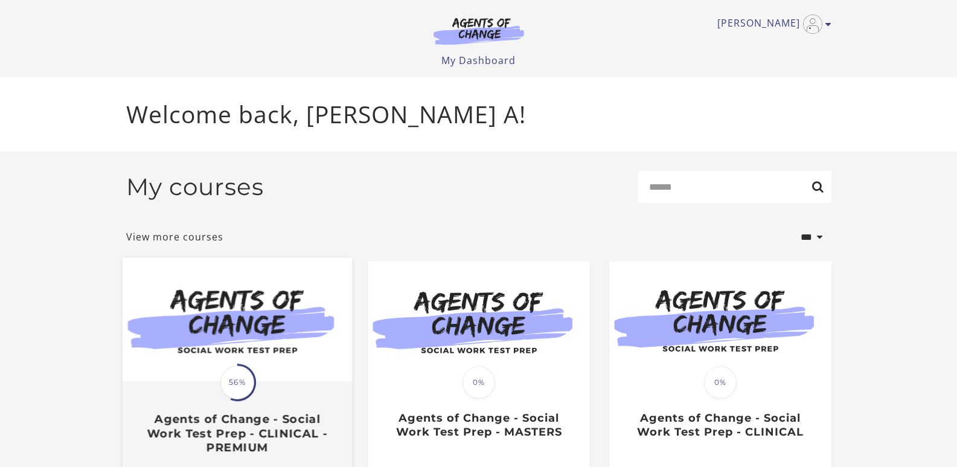
click at [286, 371] on img at bounding box center [236, 319] width 229 height 124
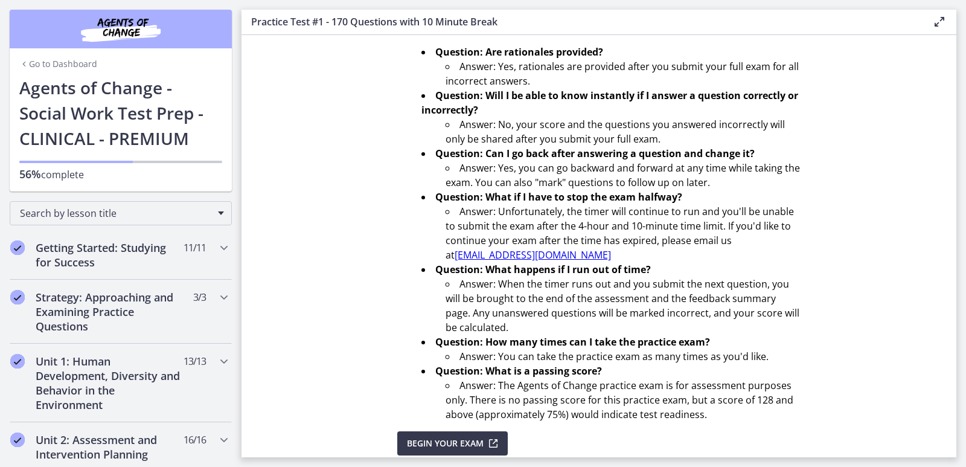
scroll to position [391, 0]
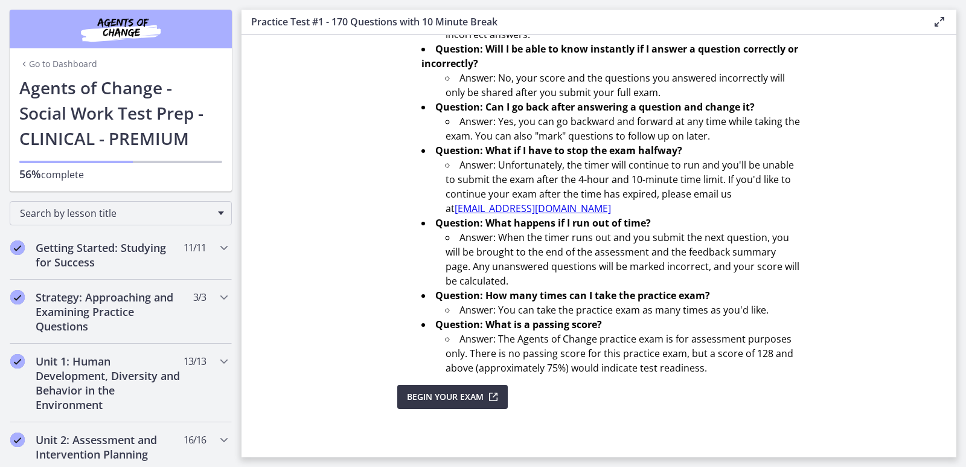
click at [419, 398] on span "Begin Your Exam" at bounding box center [445, 396] width 77 height 14
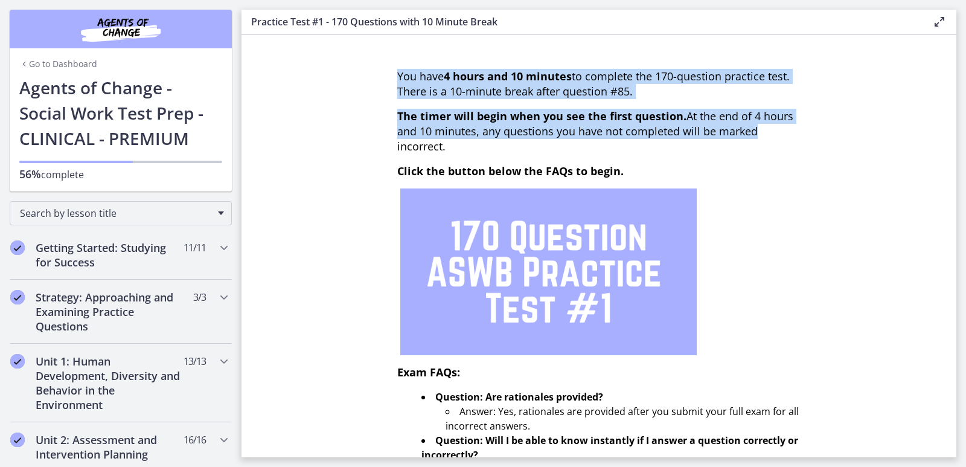
drag, startPoint x: 956, startPoint y: 161, endPoint x: 952, endPoint y: 124, distance: 37.1
click at [952, 124] on main "Practice Test #1 - 170 Questions with 10 Minute Break Enable fullscreen You hav…" at bounding box center [604, 233] width 725 height 467
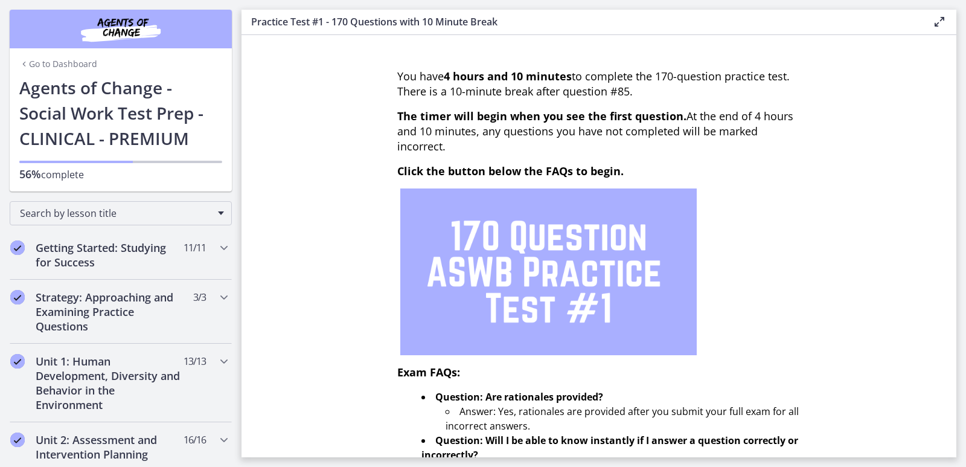
click at [859, 176] on section "You have 4 hours and 10 minutes to complete the 170-question practice test. The…" at bounding box center [599, 246] width 715 height 422
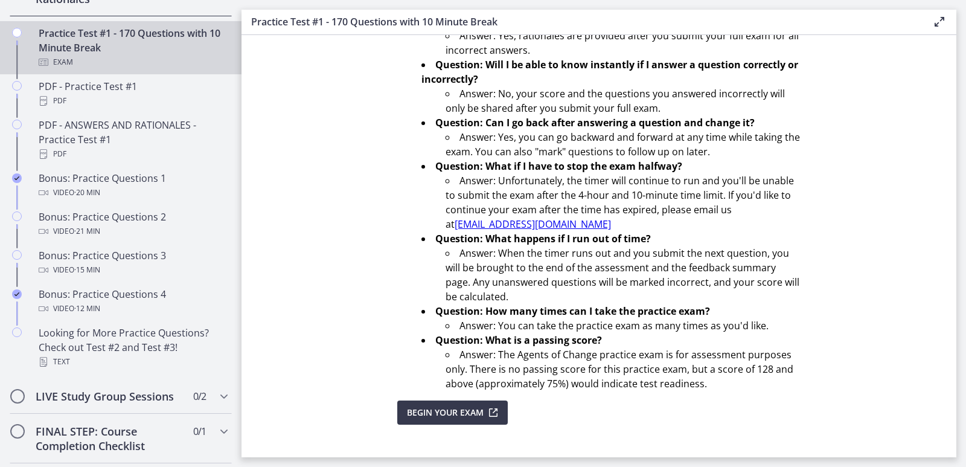
scroll to position [380, 0]
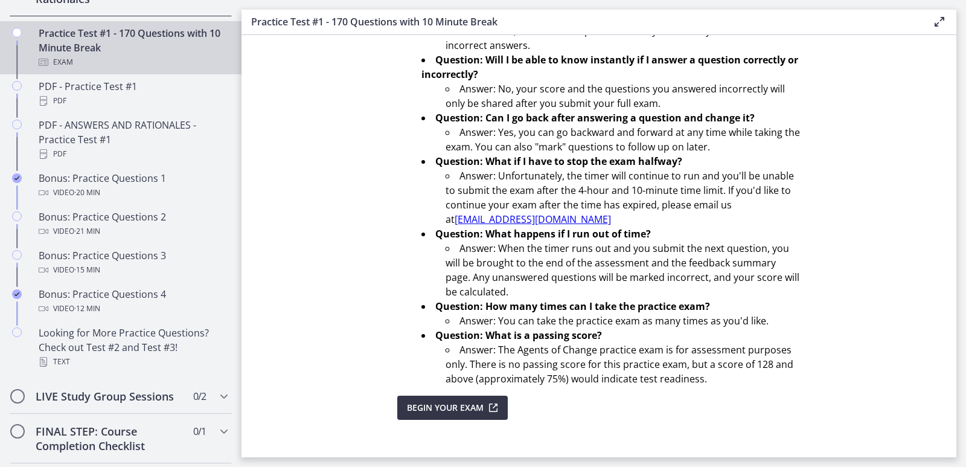
click at [397, 413] on button "Begin Your Exam" at bounding box center [452, 407] width 110 height 24
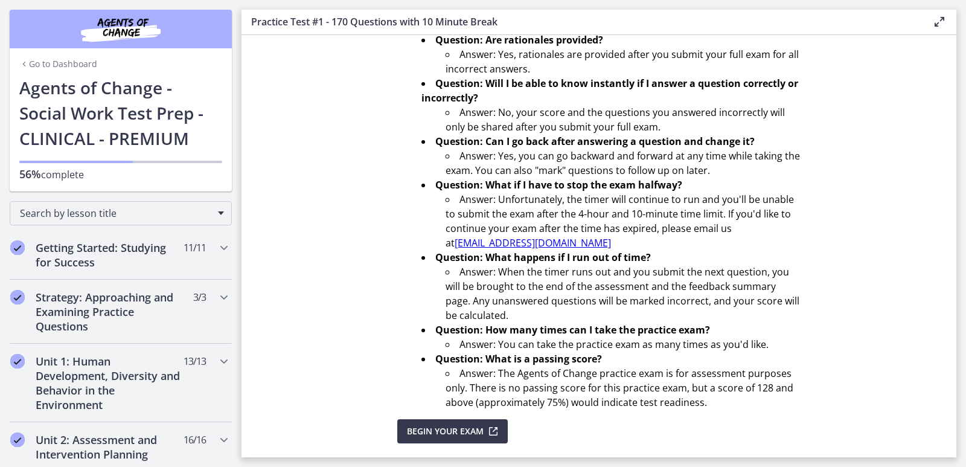
scroll to position [391, 0]
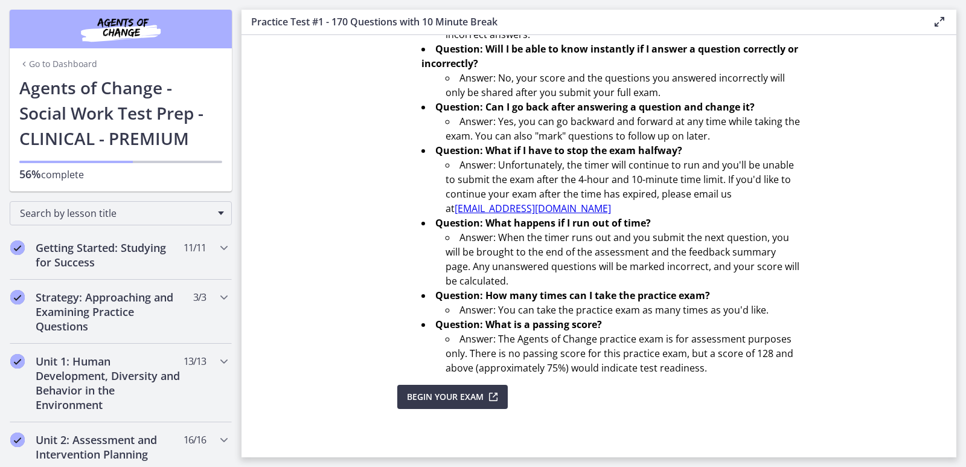
click at [586, 210] on link "[EMAIL_ADDRESS][DOMAIN_NAME]" at bounding box center [533, 208] width 156 height 13
drag, startPoint x: 603, startPoint y: 209, endPoint x: 439, endPoint y: 206, distance: 164.3
click at [439, 206] on ul "Answer: Unfortunately, the timer will continue to run and you'll be unable to s…" at bounding box center [610, 187] width 379 height 58
copy li "[EMAIL_ADDRESS][DOMAIN_NAME]"
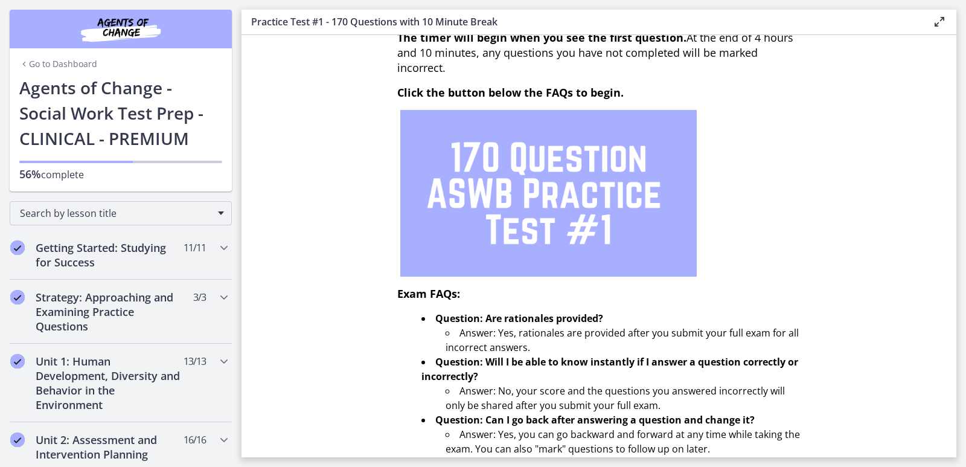
scroll to position [0, 0]
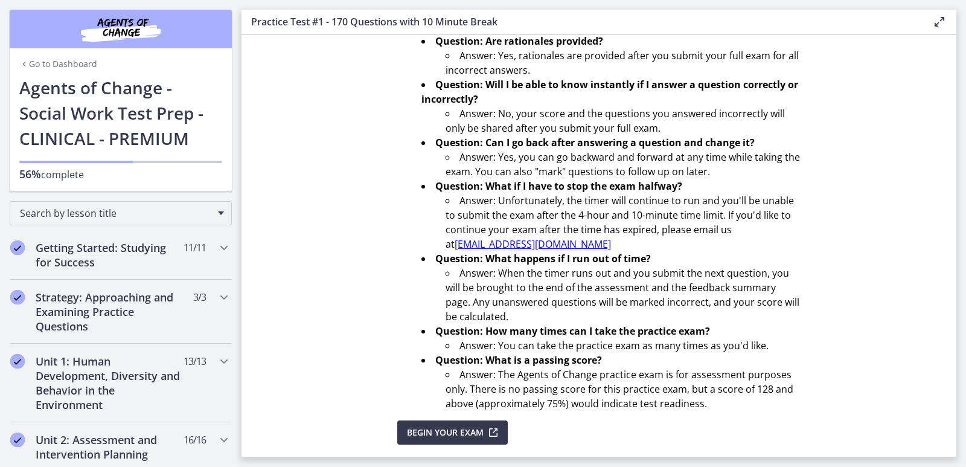
scroll to position [391, 0]
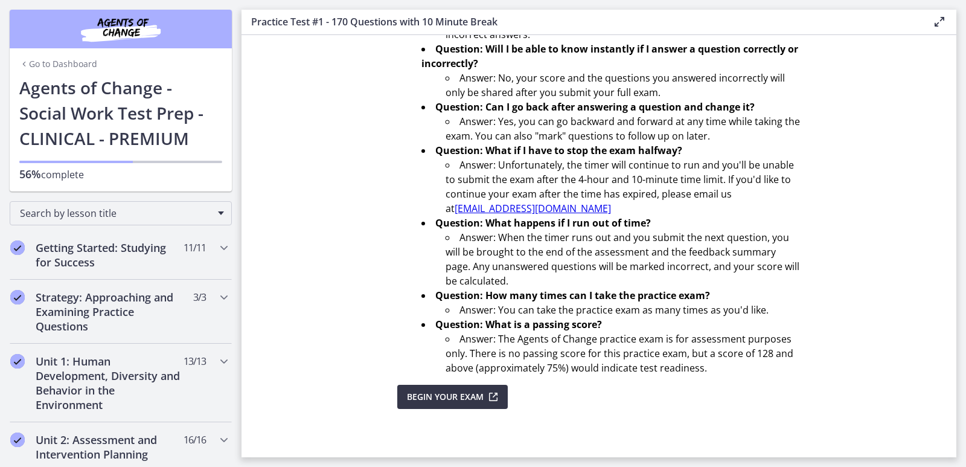
click at [443, 406] on button "Begin Your Exam" at bounding box center [452, 397] width 110 height 24
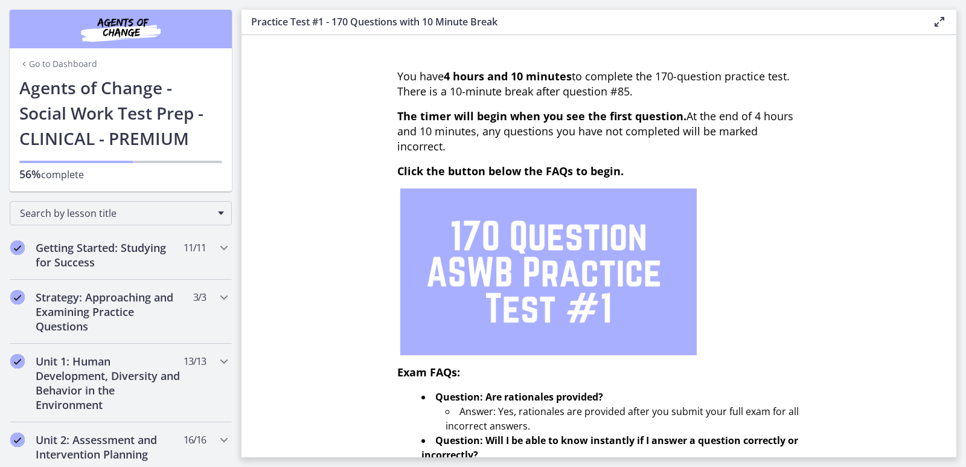
click at [64, 62] on link "Go to Dashboard" at bounding box center [58, 64] width 78 height 12
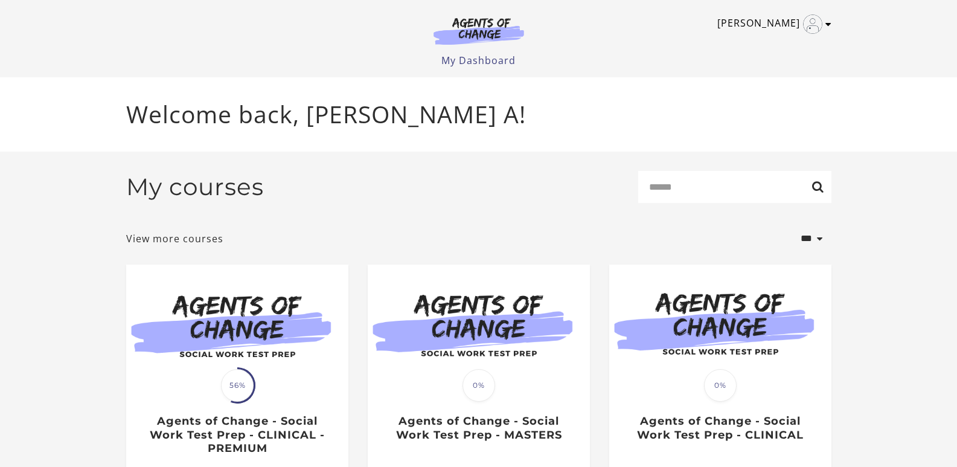
click at [827, 21] on icon "Toggle menu" at bounding box center [828, 24] width 6 height 10
click at [772, 80] on link "Sign Out" at bounding box center [781, 85] width 106 height 21
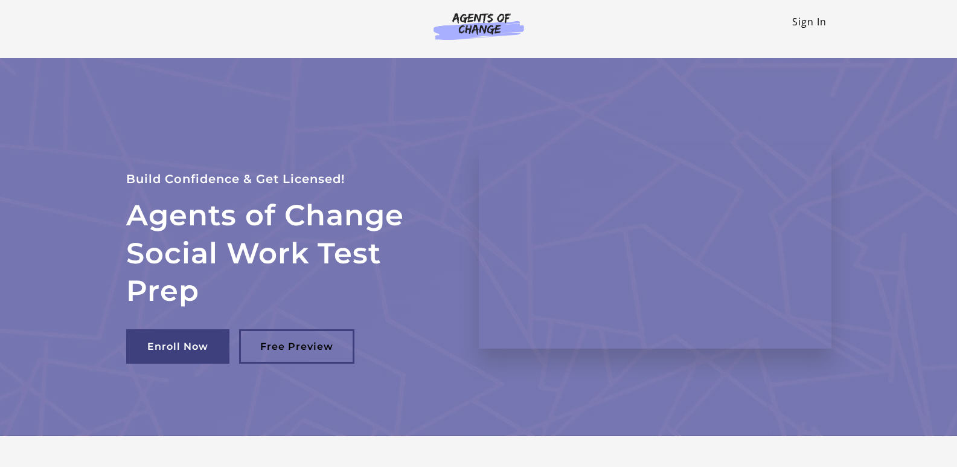
click at [808, 24] on link "Sign In" at bounding box center [809, 21] width 34 height 13
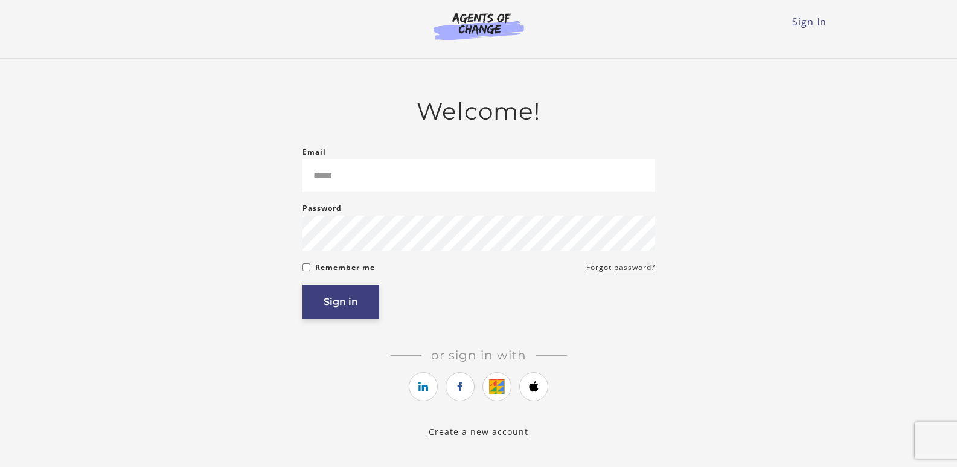
type input "**********"
click at [331, 304] on button "Sign in" at bounding box center [340, 301] width 77 height 34
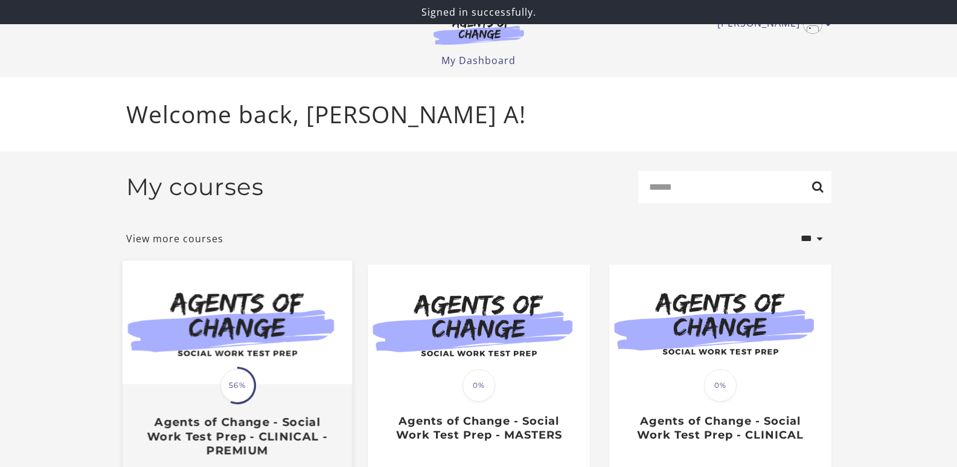
click at [228, 326] on img at bounding box center [236, 322] width 229 height 124
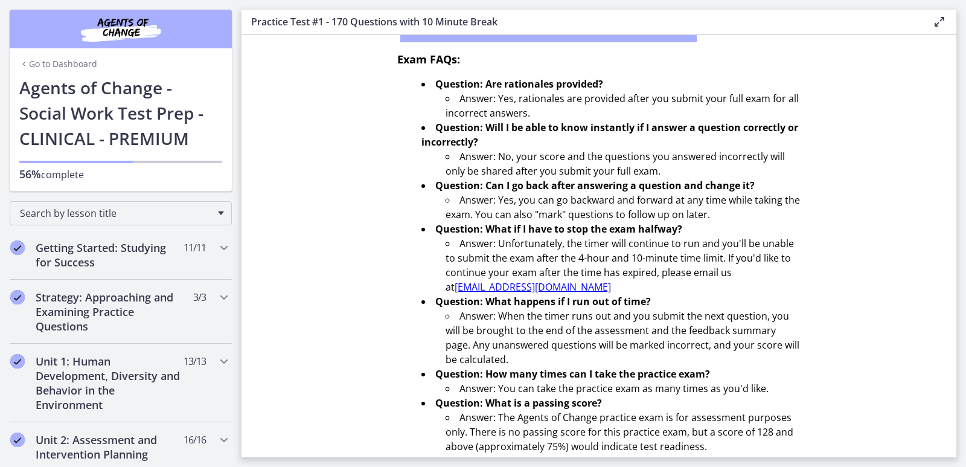
scroll to position [391, 0]
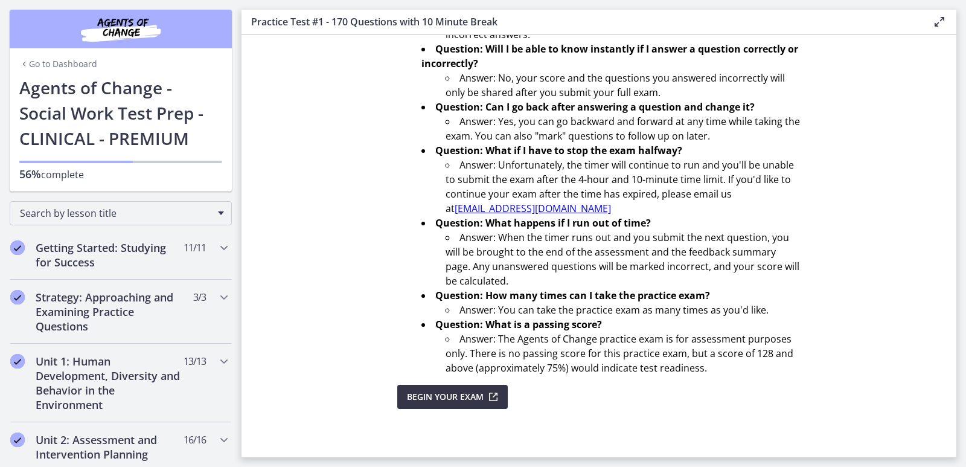
click at [437, 397] on span "Begin Your Exam" at bounding box center [445, 396] width 77 height 14
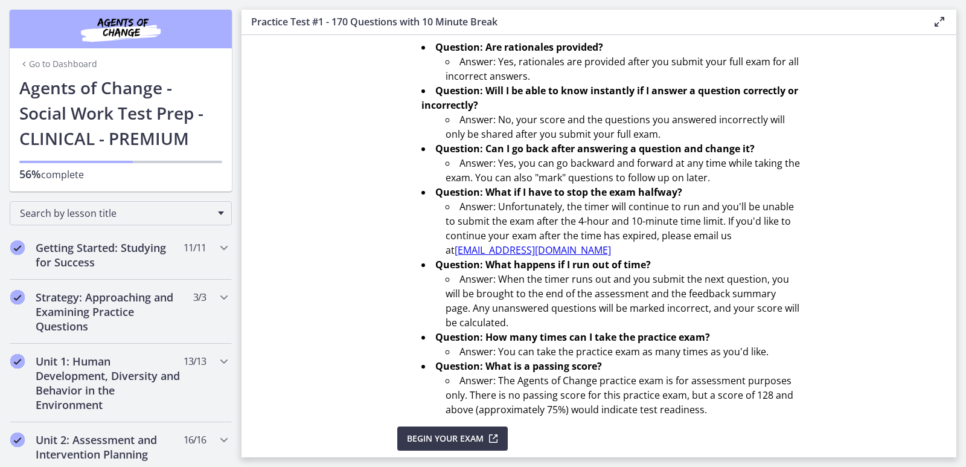
scroll to position [391, 0]
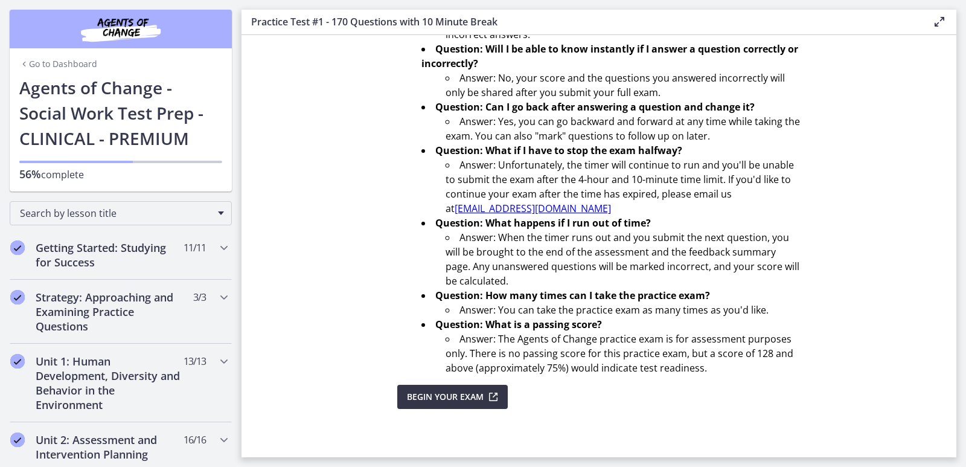
click at [400, 400] on button "Begin Your Exam" at bounding box center [452, 397] width 110 height 24
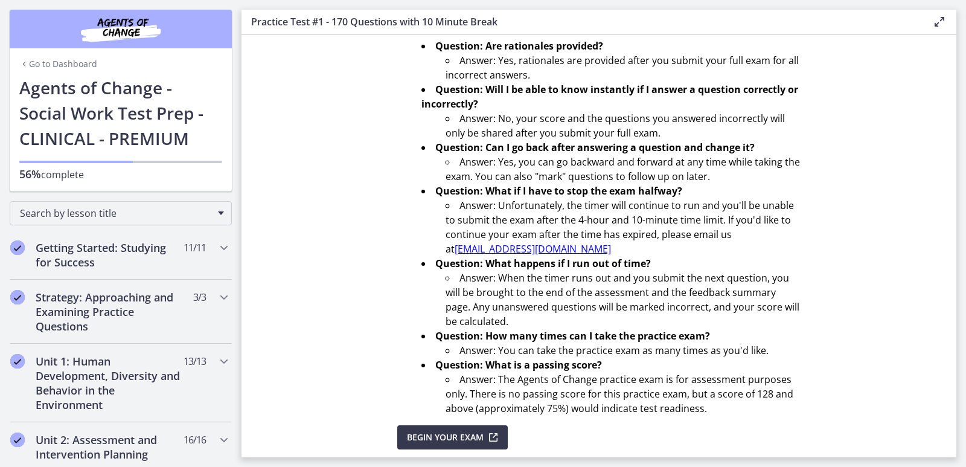
scroll to position [391, 0]
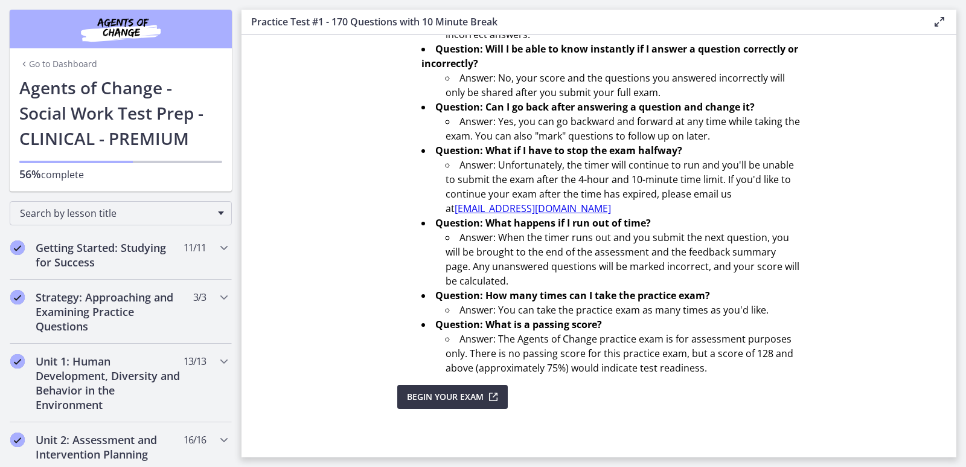
click at [434, 393] on span "Begin Your Exam" at bounding box center [445, 396] width 77 height 14
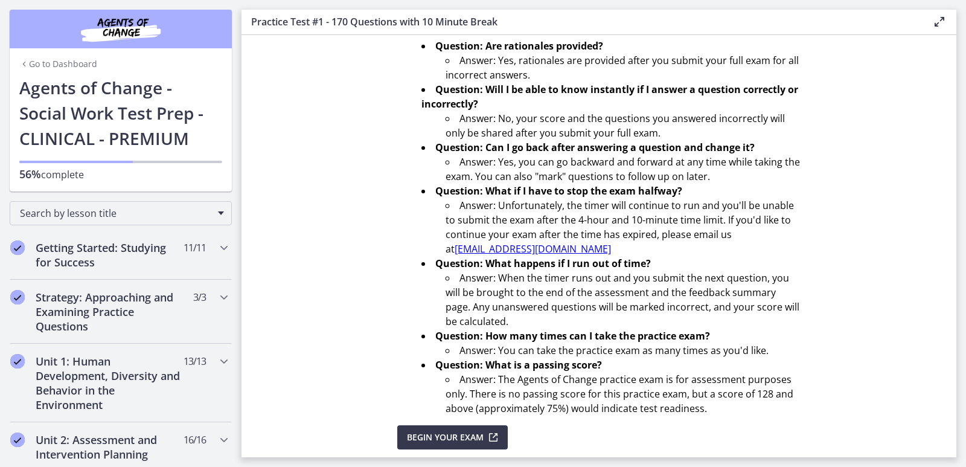
scroll to position [379, 0]
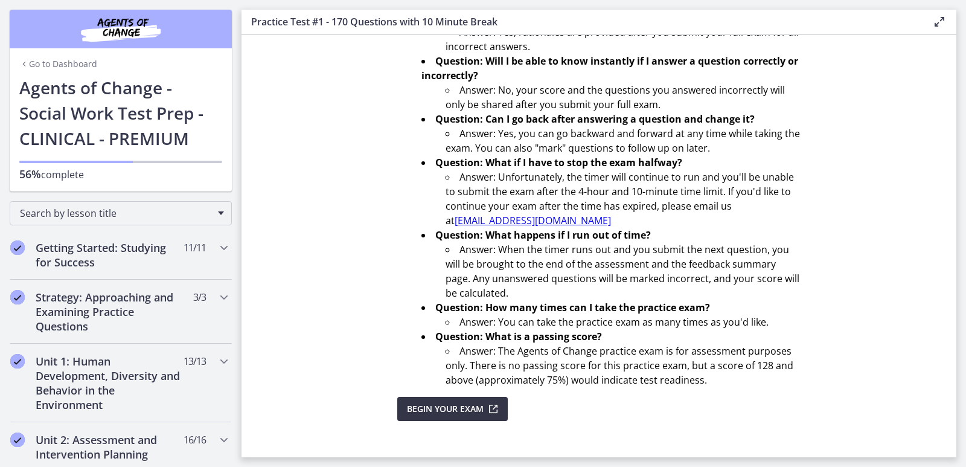
click at [484, 403] on icon "submit" at bounding box center [492, 409] width 17 height 14
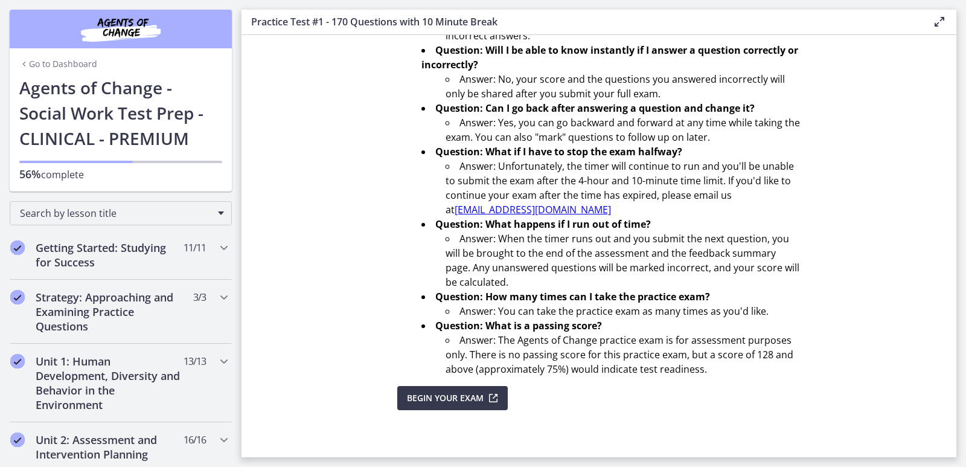
scroll to position [391, 0]
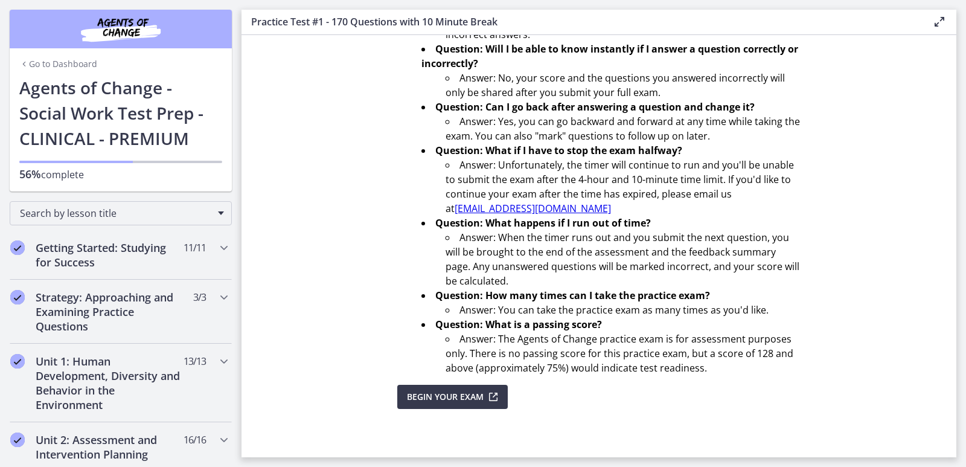
click at [456, 381] on section "You have 4 hours and 10 minutes to complete the 170-question practice test. The…" at bounding box center [599, 246] width 715 height 422
click at [456, 386] on button "Begin Your Exam" at bounding box center [452, 397] width 110 height 24
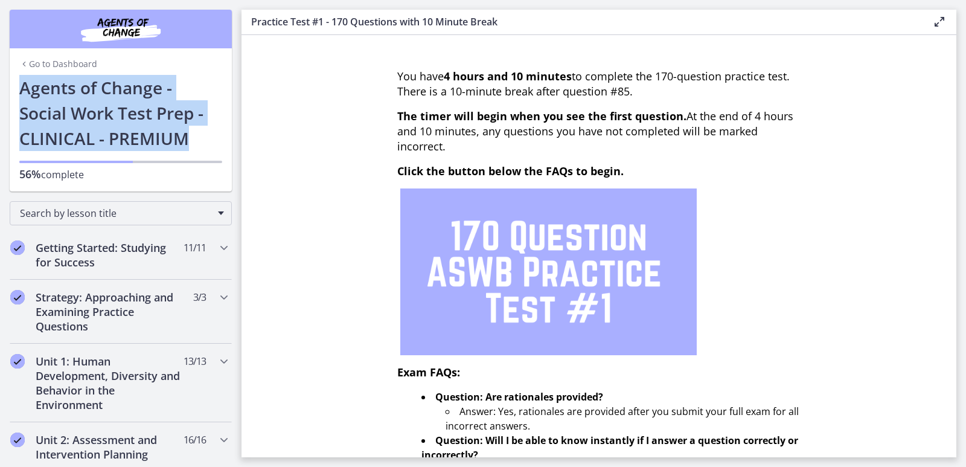
drag, startPoint x: 15, startPoint y: 87, endPoint x: 191, endPoint y: 136, distance: 182.4
click at [191, 136] on h1 "Agents of Change - Social Work Test Prep - CLINICAL - PREMIUM" at bounding box center [120, 113] width 203 height 76
copy h1 "Agents of Change - Social Work Test Prep - CLINICAL - PREMIUM"
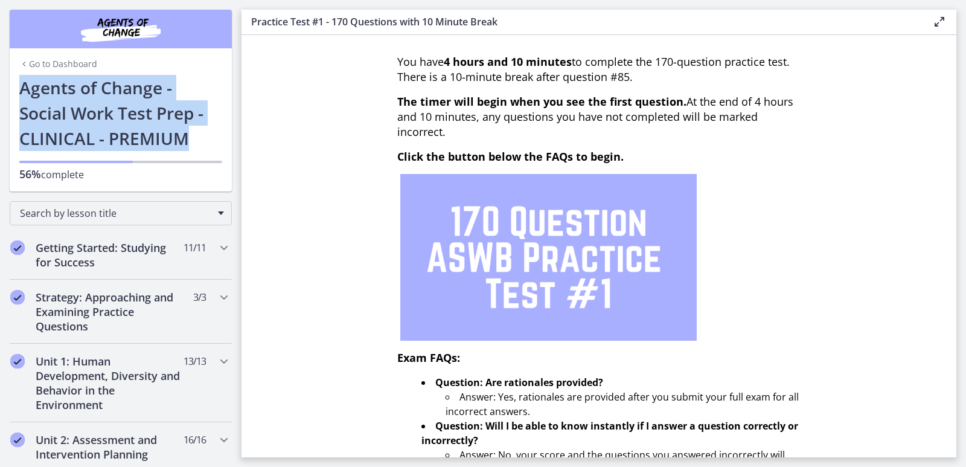
scroll to position [18, 0]
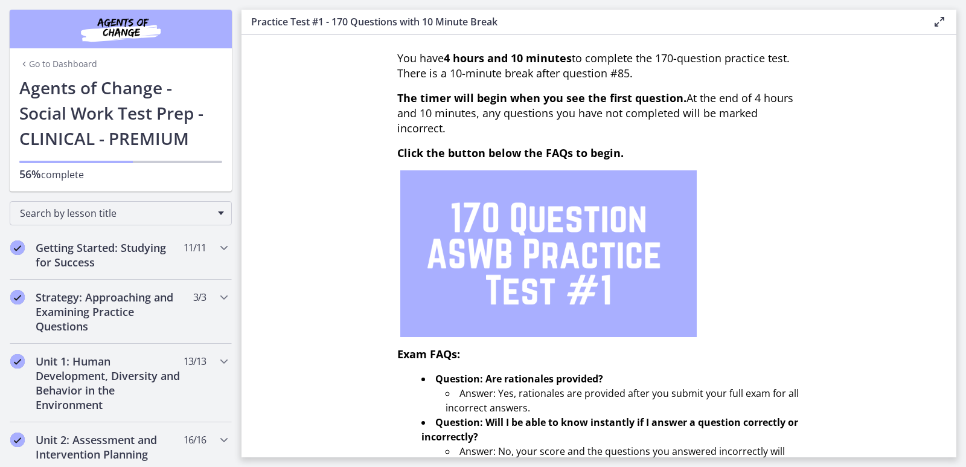
click at [766, 285] on p at bounding box center [598, 253] width 403 height 167
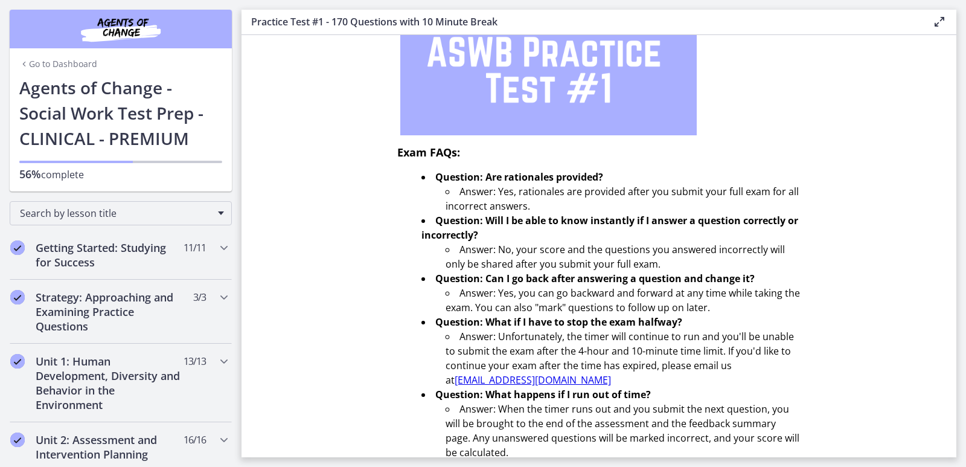
scroll to position [391, 0]
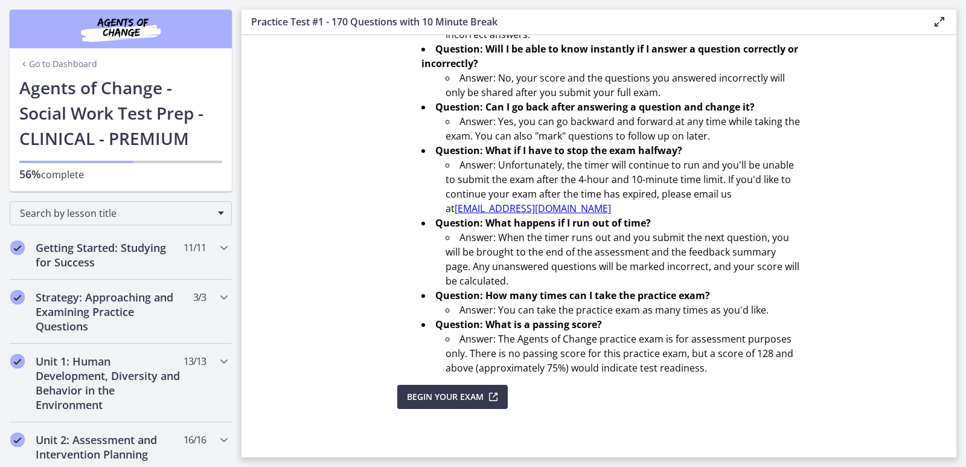
click at [444, 396] on span "Begin Your Exam" at bounding box center [445, 396] width 77 height 14
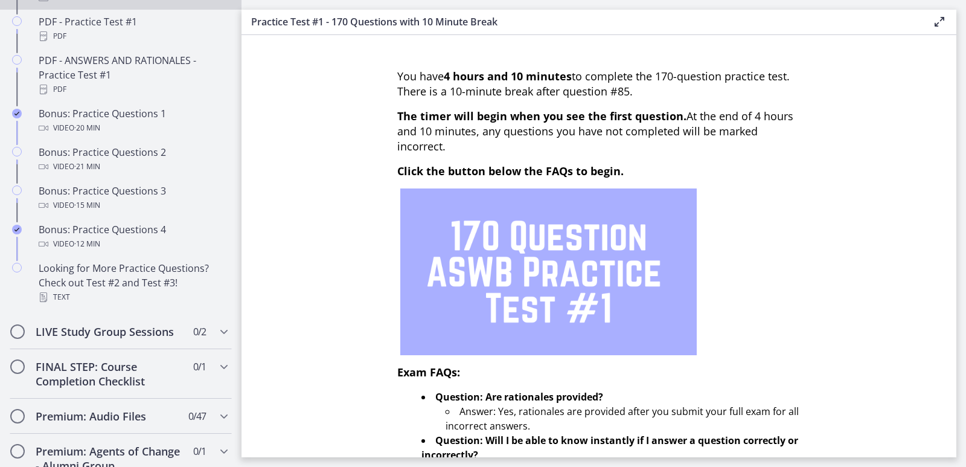
scroll to position [717, 0]
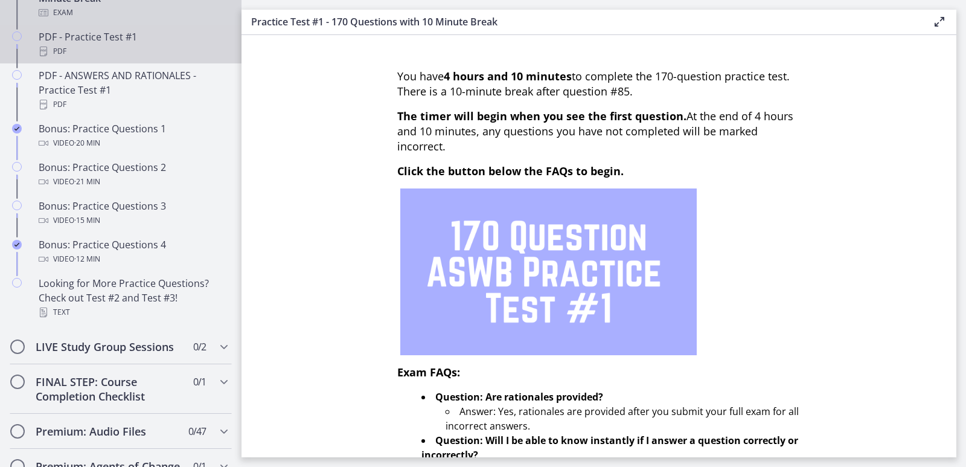
click at [80, 59] on div "PDF" at bounding box center [133, 51] width 188 height 14
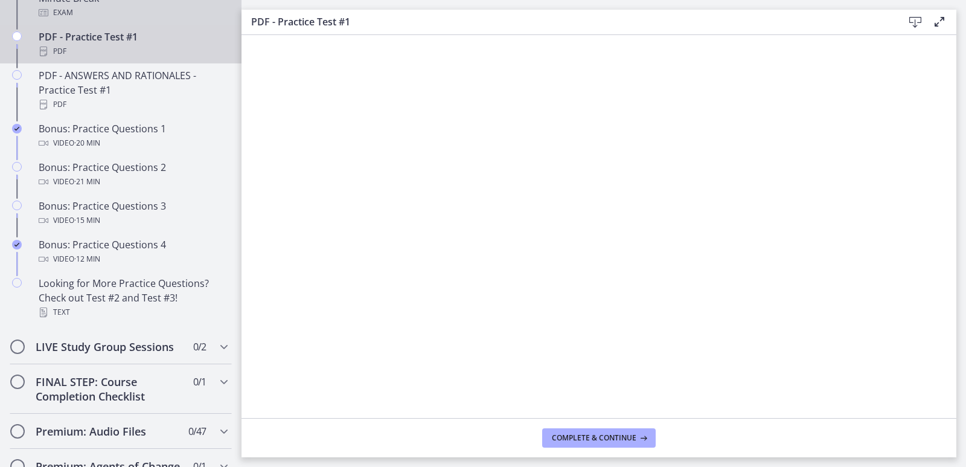
click at [78, 20] on div "Exam" at bounding box center [133, 12] width 188 height 14
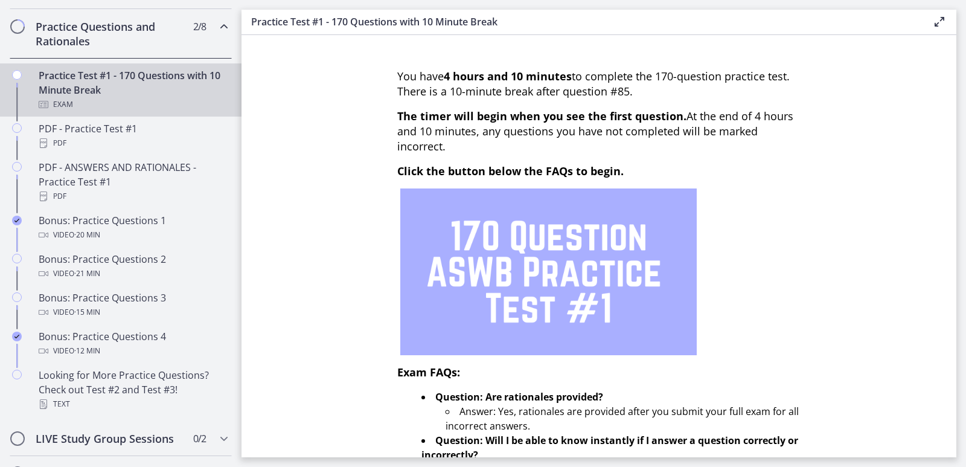
scroll to position [612, 0]
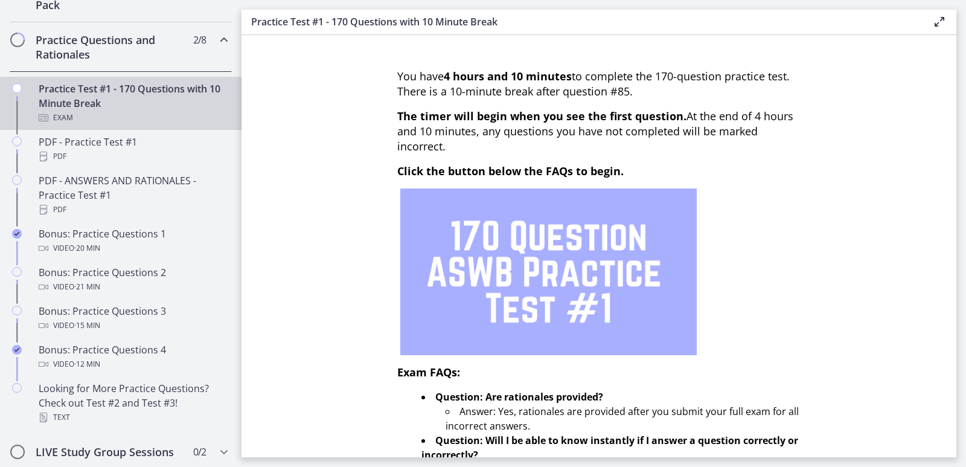
click at [18, 97] on div "Chapters" at bounding box center [17, 108] width 14 height 53
click at [17, 93] on icon "Chapters" at bounding box center [17, 88] width 10 height 10
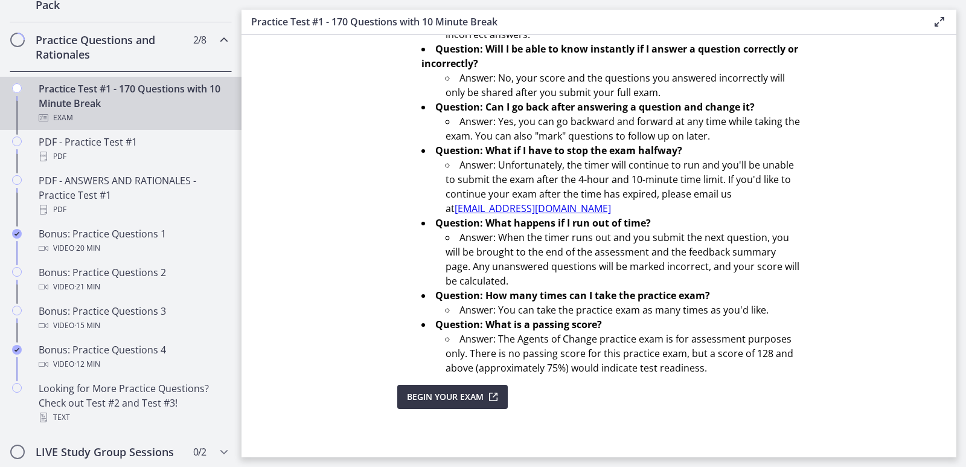
click at [458, 388] on button "Begin Your Exam" at bounding box center [452, 397] width 110 height 24
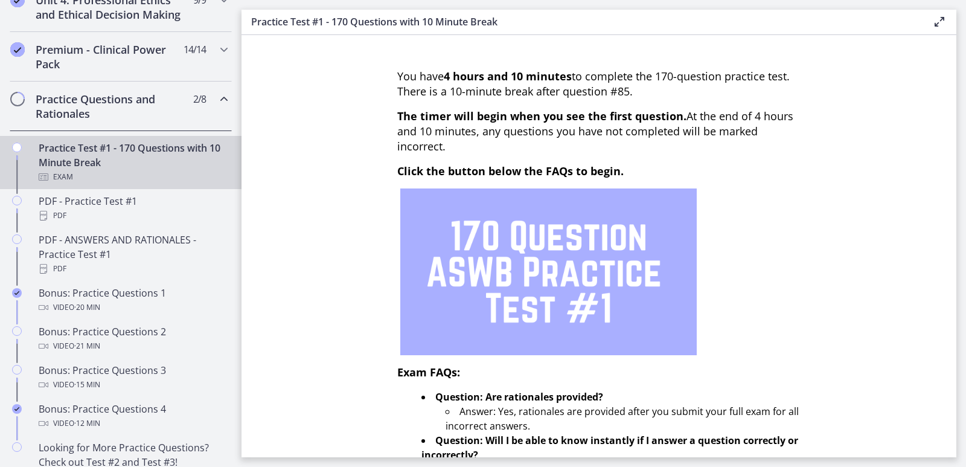
scroll to position [555, 0]
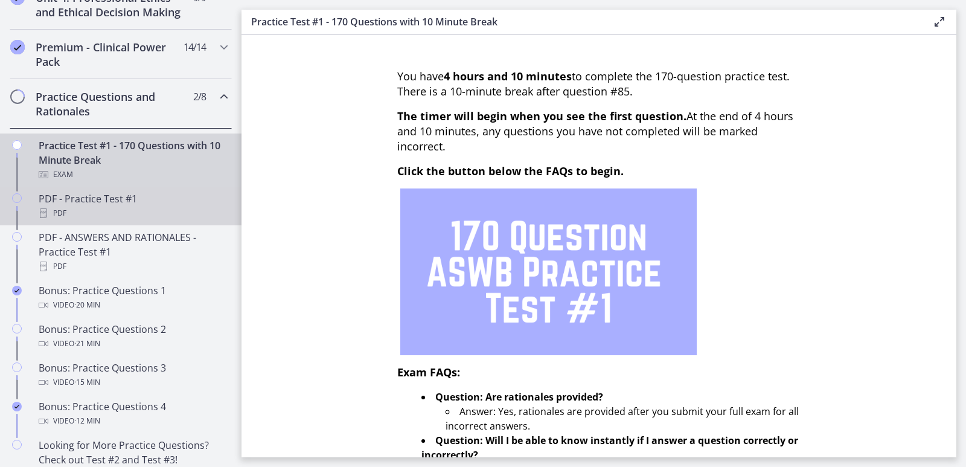
click at [64, 210] on div "PDF - Practice Test #1 PDF" at bounding box center [133, 205] width 188 height 29
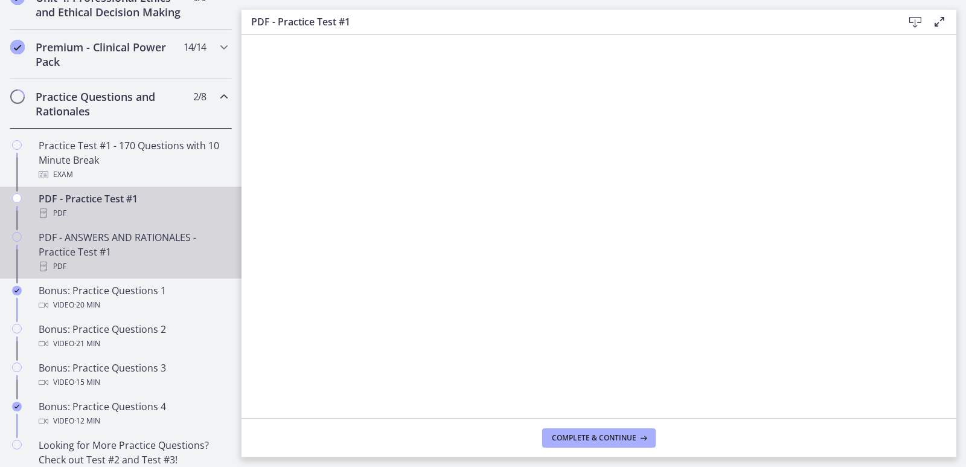
click at [15, 242] on icon "Chapters" at bounding box center [17, 237] width 10 height 10
click at [18, 203] on icon "Chapters" at bounding box center [17, 198] width 10 height 10
click at [16, 257] on div "Chapters" at bounding box center [17, 256] width 14 height 53
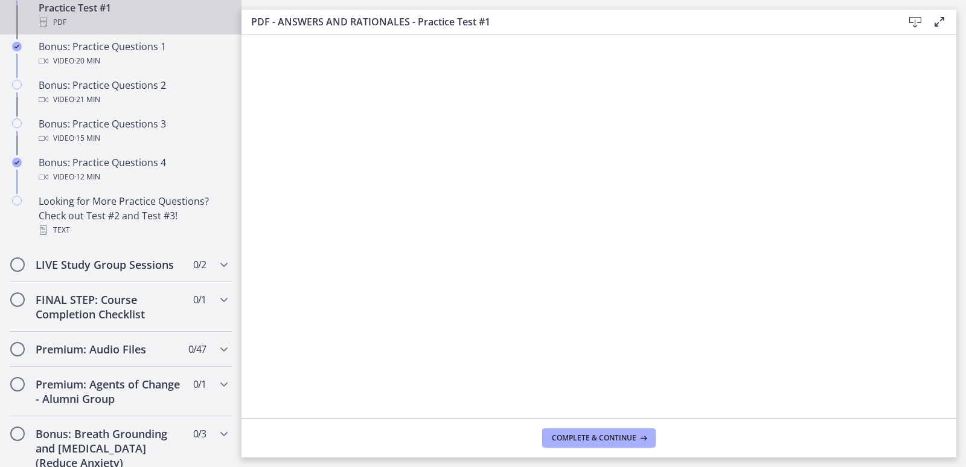
scroll to position [822, 0]
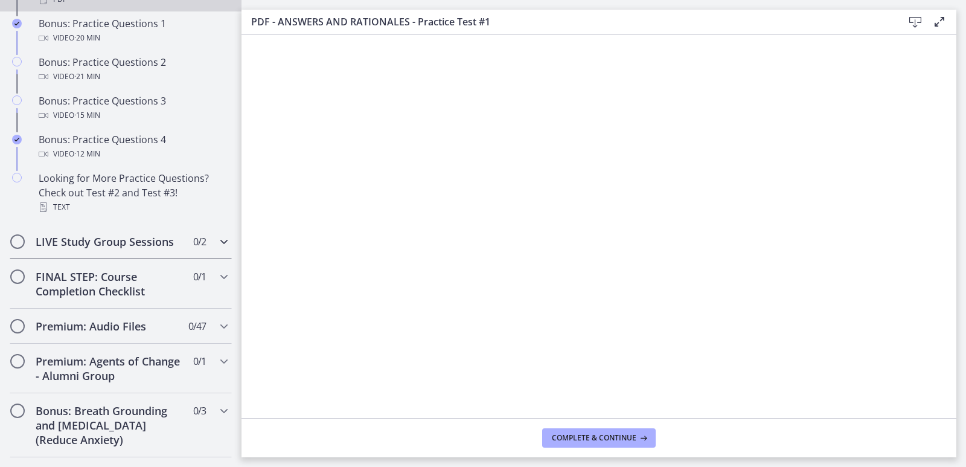
click at [217, 249] on icon "Chapters" at bounding box center [224, 241] width 14 height 14
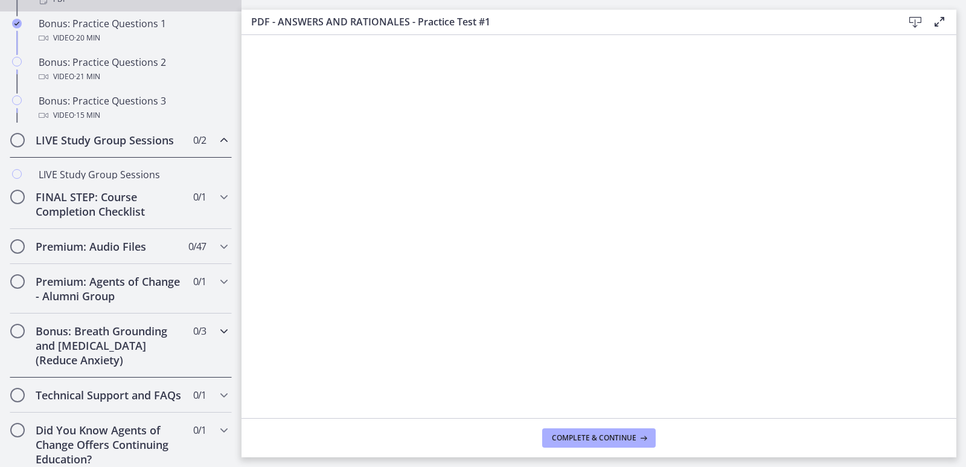
scroll to position [665, 0]
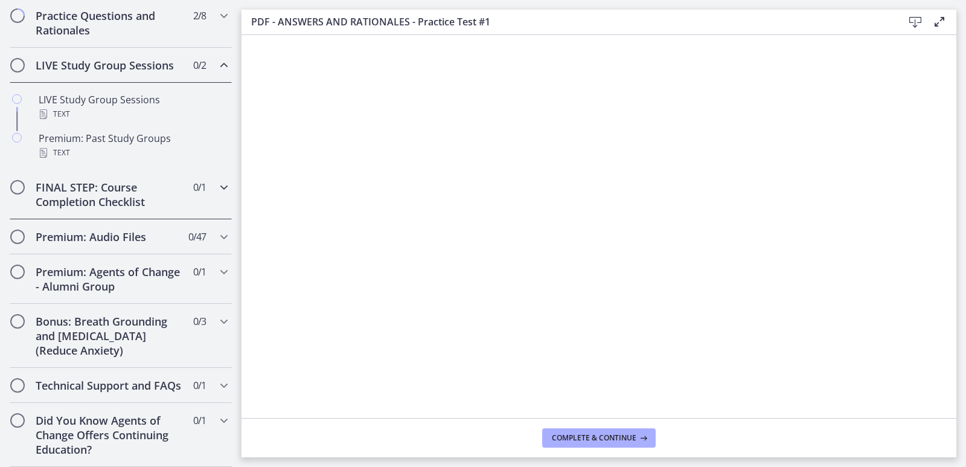
click at [219, 180] on icon "Chapters" at bounding box center [224, 187] width 14 height 14
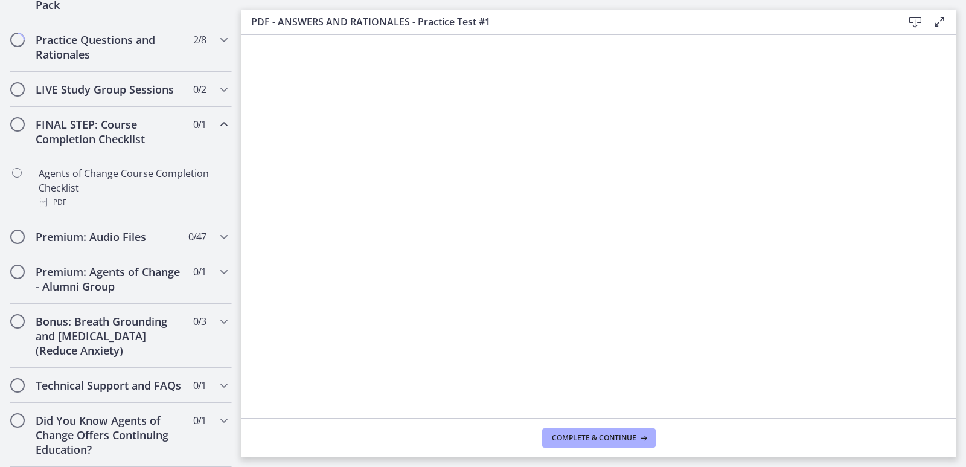
scroll to position [641, 0]
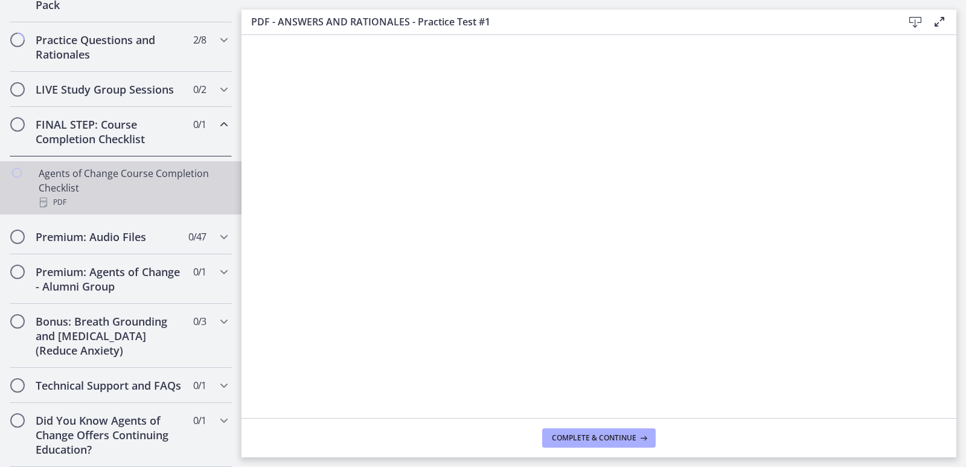
click at [178, 166] on div "Agents of Change Course Completion Checklist PDF" at bounding box center [133, 187] width 188 height 43
click at [217, 229] on icon "Chapters" at bounding box center [224, 236] width 14 height 14
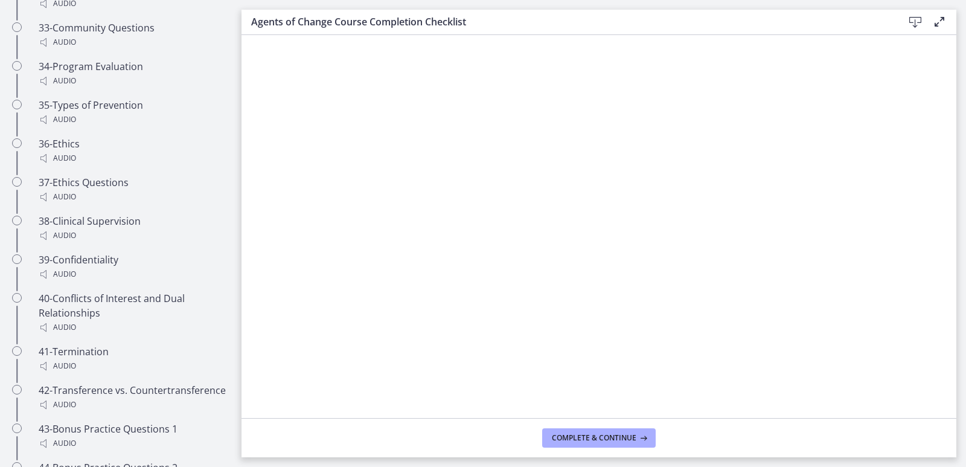
scroll to position [2462, 0]
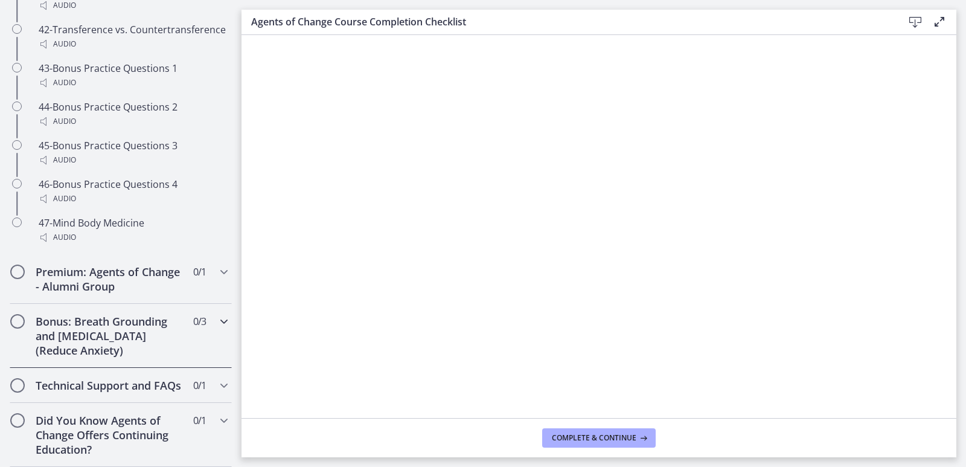
click at [217, 314] on icon "Chapters" at bounding box center [224, 321] width 14 height 14
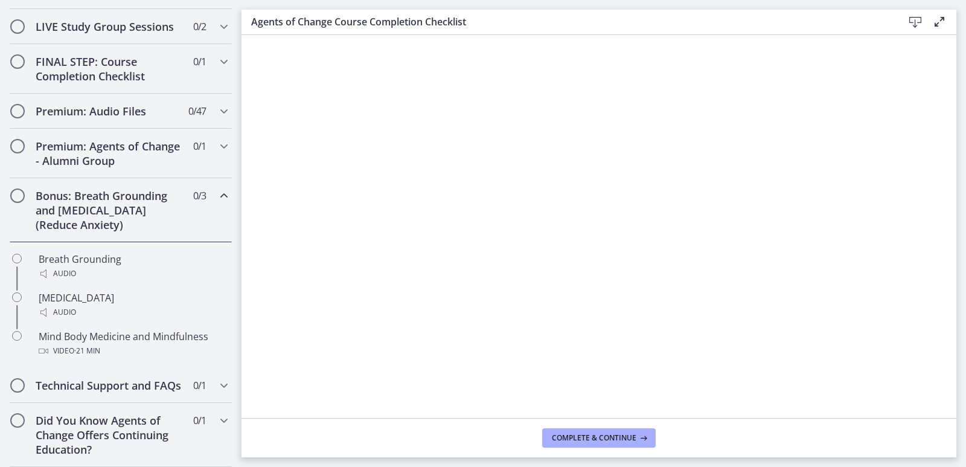
scroll to position [704, 0]
click at [206, 368] on div "Technical Support and FAQs 0 / 1 Completed" at bounding box center [121, 385] width 222 height 35
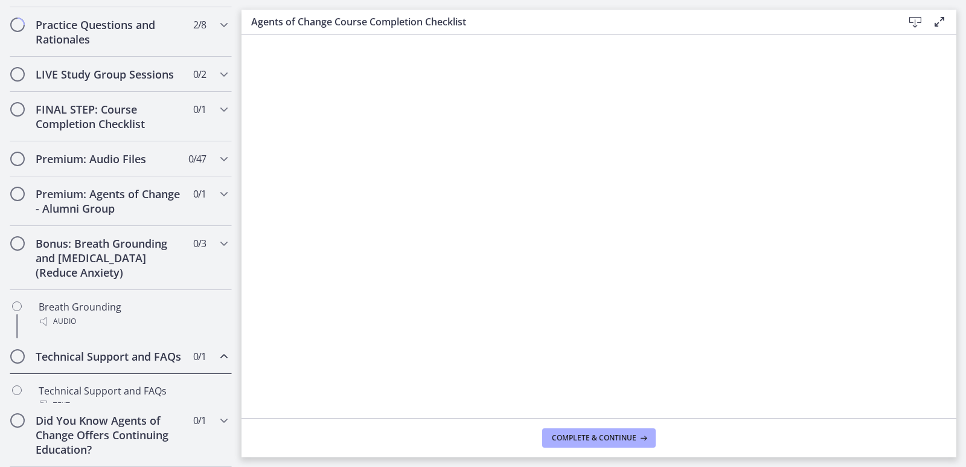
scroll to position [627, 0]
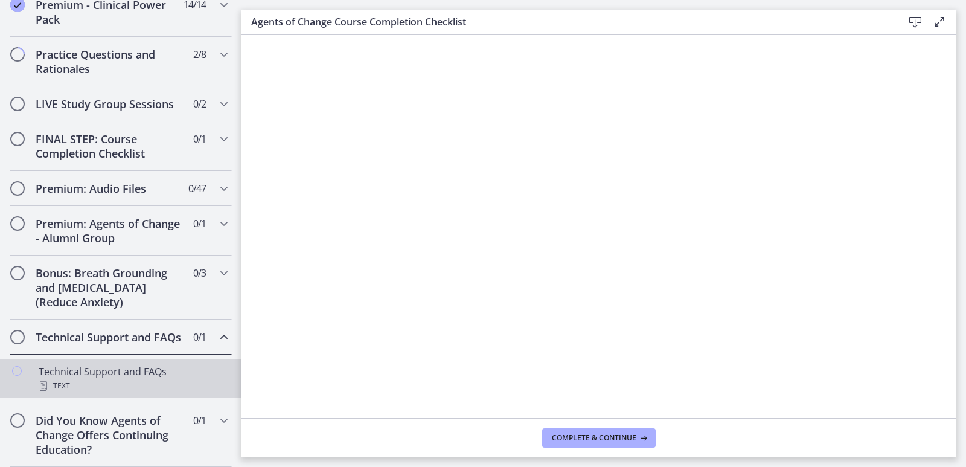
click at [96, 376] on div "Technical Support and FAQs Text" at bounding box center [133, 378] width 188 height 29
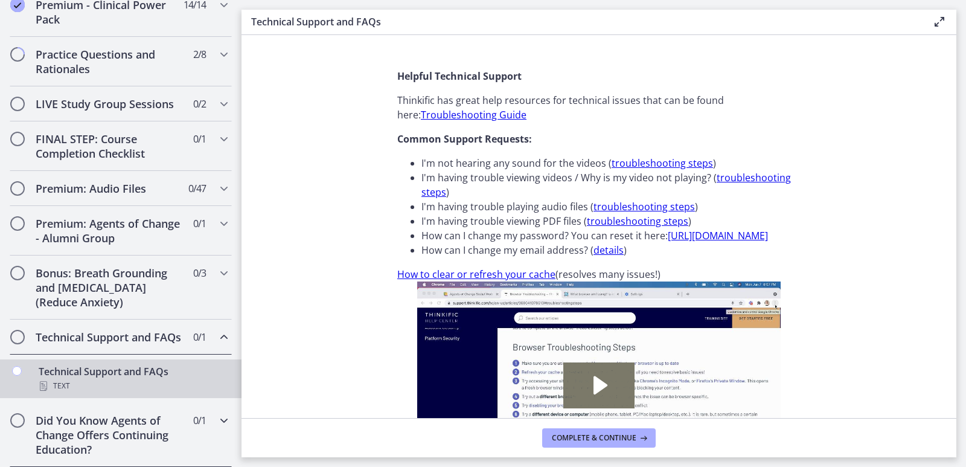
click at [217, 415] on icon "Chapters" at bounding box center [224, 420] width 14 height 14
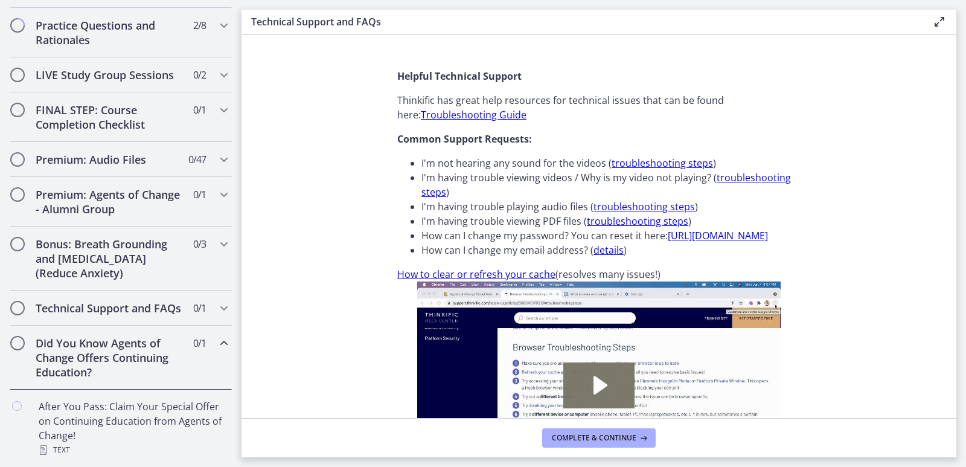
scroll to position [656, 0]
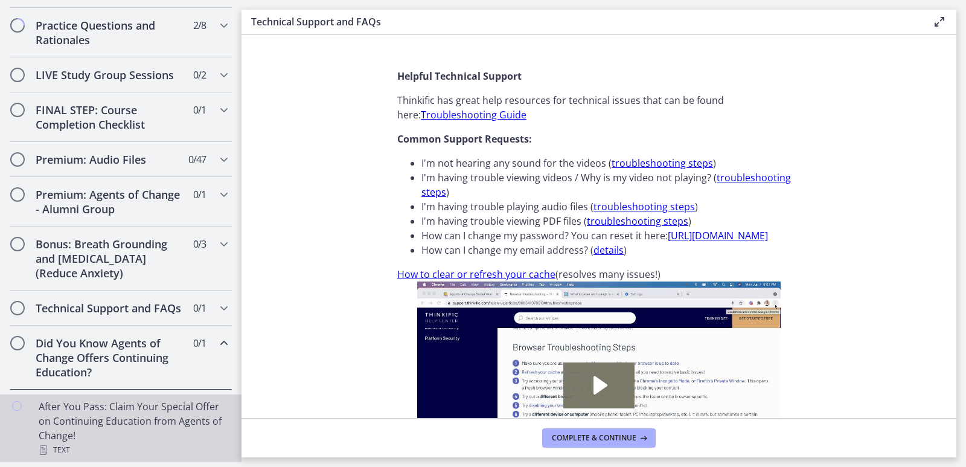
click at [122, 416] on div "After You Pass: Claim Your Special Offer on Continuing Education from Agents of…" at bounding box center [133, 428] width 188 height 58
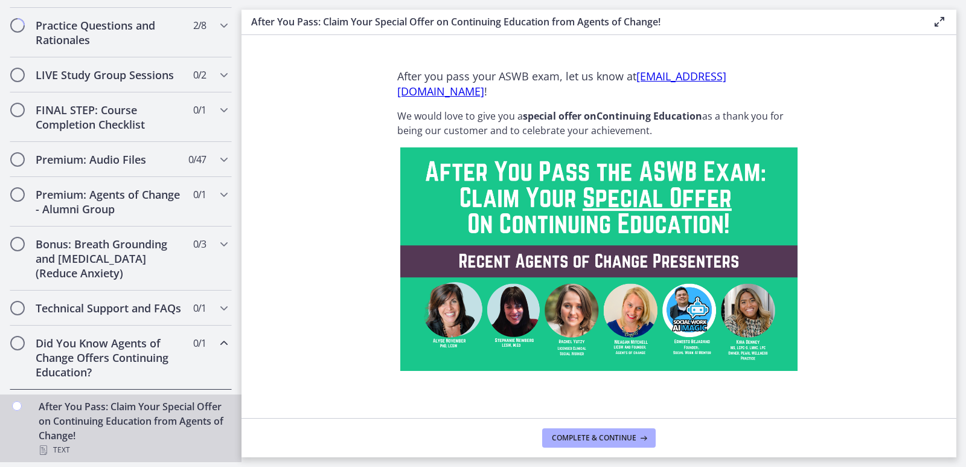
scroll to position [35, 0]
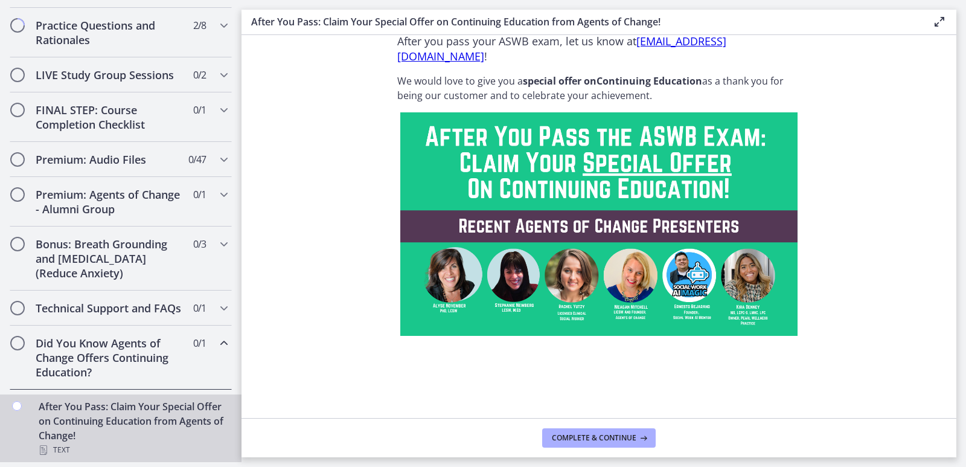
click at [243, 311] on section "After you pass your ASWB exam, let us know at [EMAIL_ADDRESS][DOMAIN_NAME] ! We…" at bounding box center [599, 226] width 715 height 383
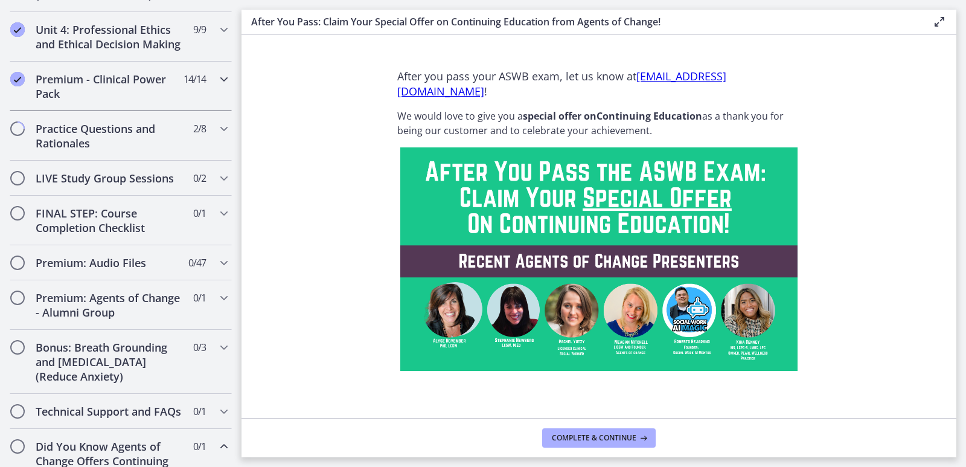
scroll to position [514, 0]
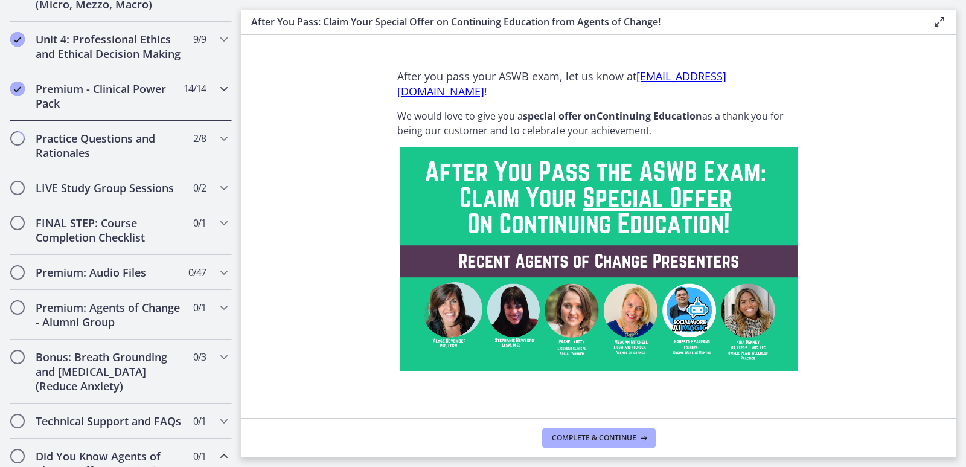
click at [217, 96] on icon "Chapters" at bounding box center [224, 89] width 14 height 14
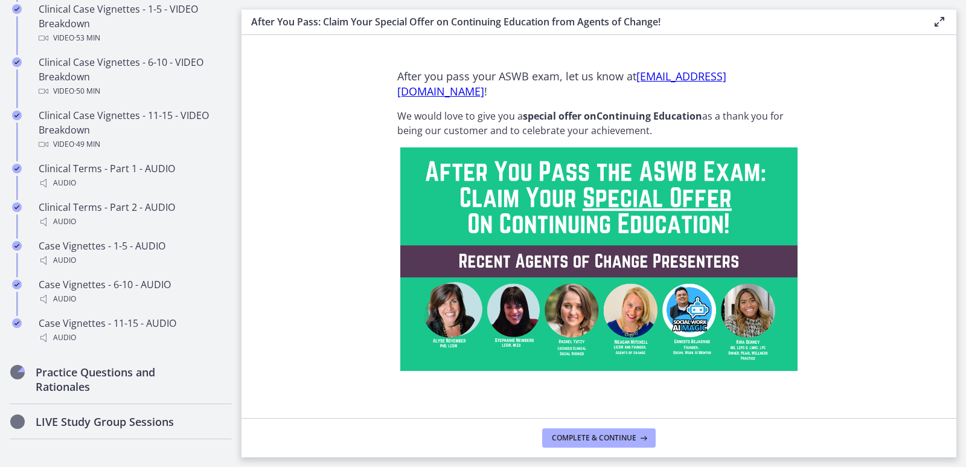
scroll to position [1118, 0]
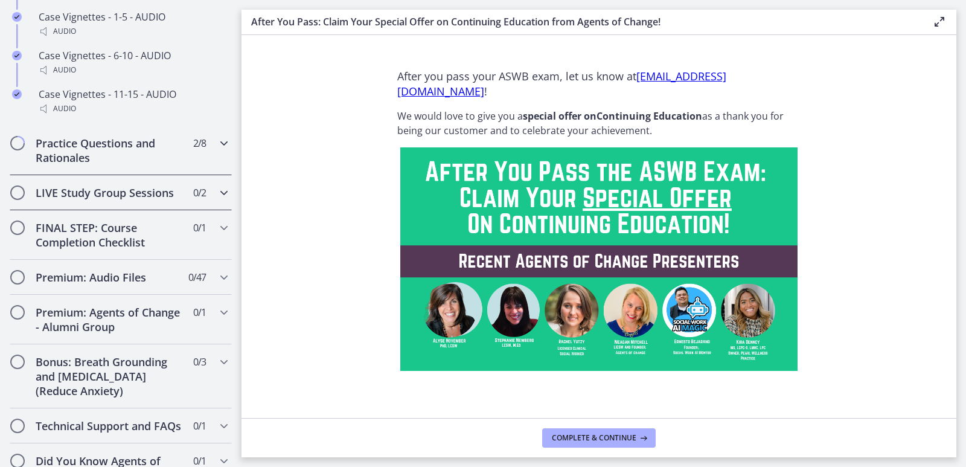
click at [217, 150] on icon "Chapters" at bounding box center [224, 143] width 14 height 14
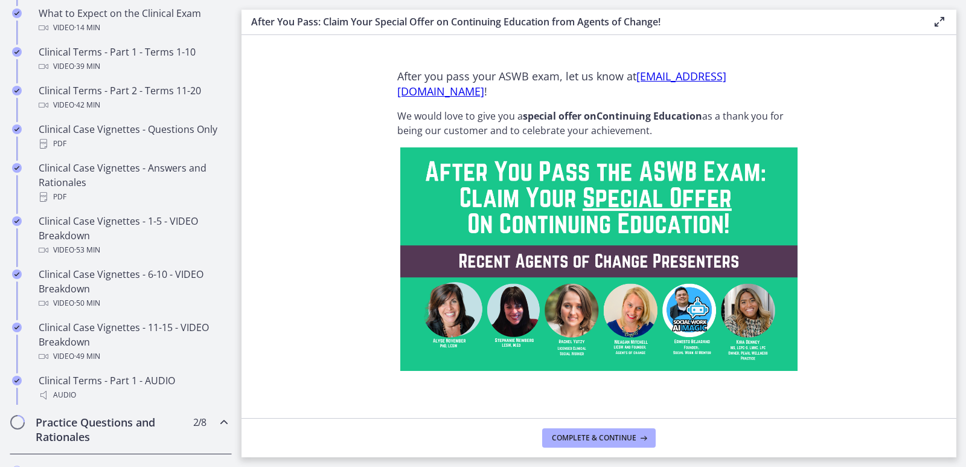
scroll to position [667, 0]
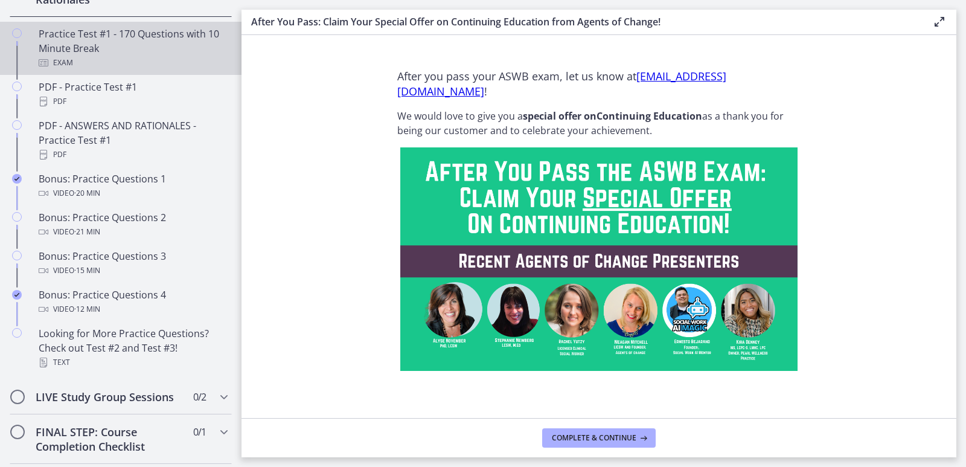
click at [147, 63] on div "Practice Test #1 - 170 Questions with 10 Minute Break Exam" at bounding box center [133, 48] width 188 height 43
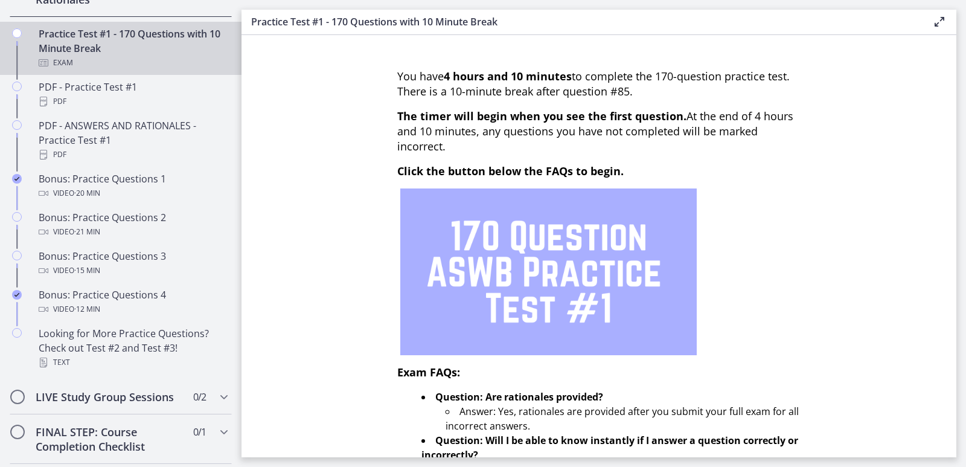
scroll to position [391, 0]
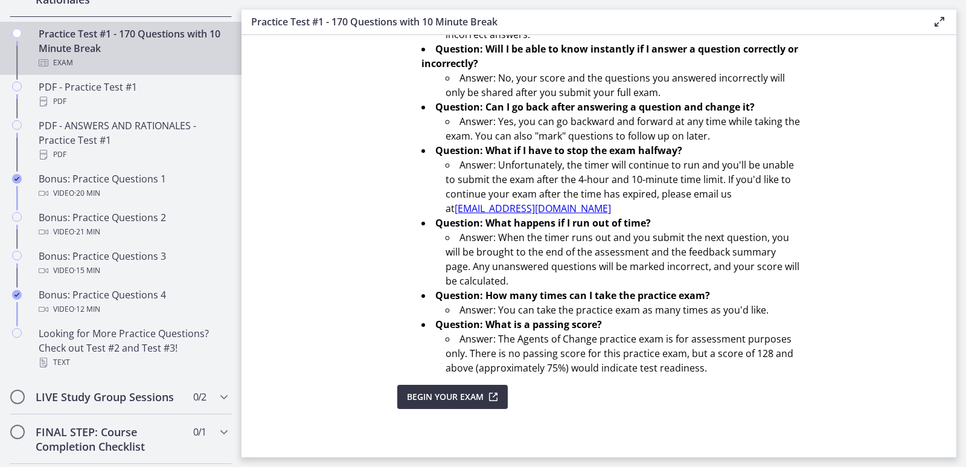
click at [448, 385] on button "Begin Your Exam" at bounding box center [452, 397] width 110 height 24
